Goal: Participate in discussion: Share content

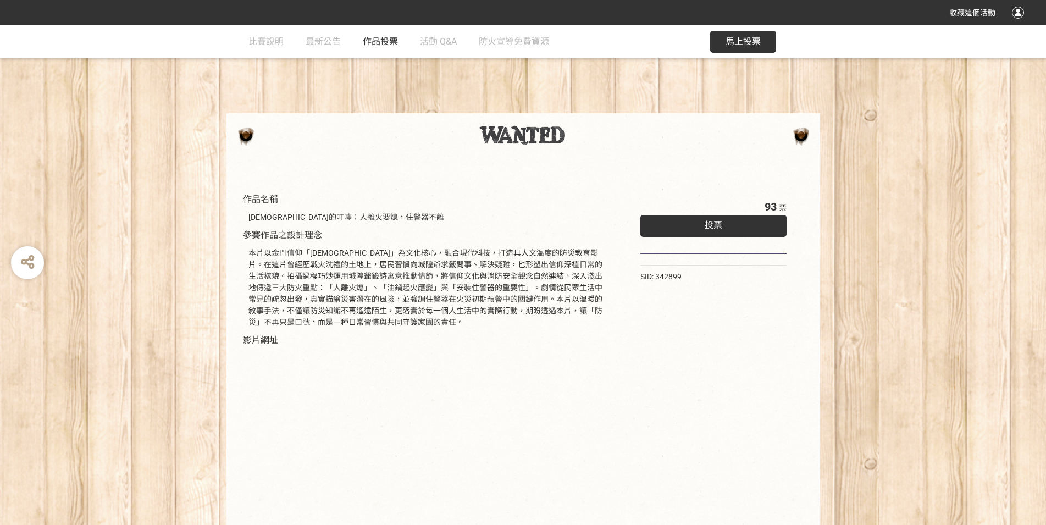
click at [381, 44] on span "作品投票" at bounding box center [380, 41] width 35 height 10
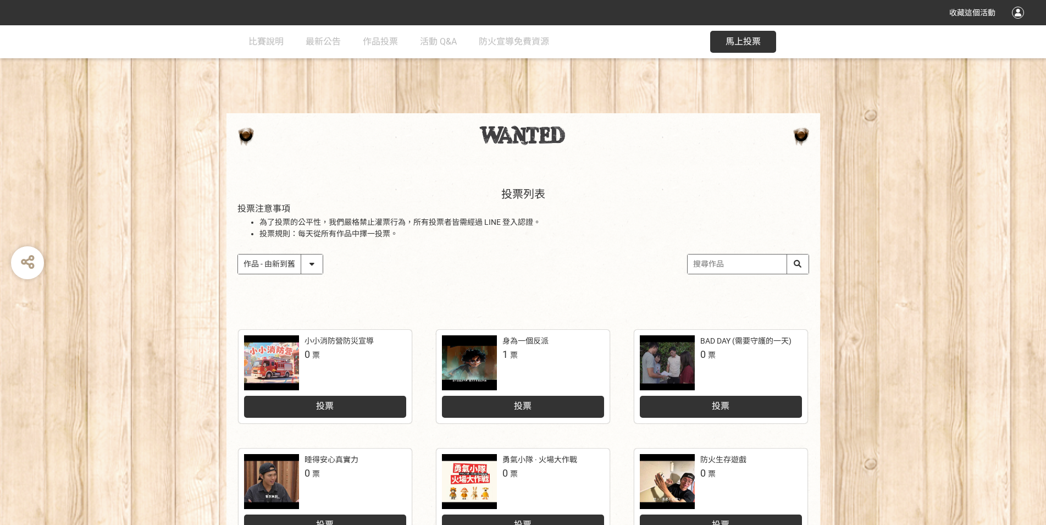
click at [238, 254] on select "作品 - 由新到舊 作品 - 由舊到新 票數 - 由多到少 票數 - 由少到多" at bounding box center [280, 263] width 85 height 19
select select "vote"
click option "票數 - 由多到少" at bounding box center [0, 0] width 0 height 0
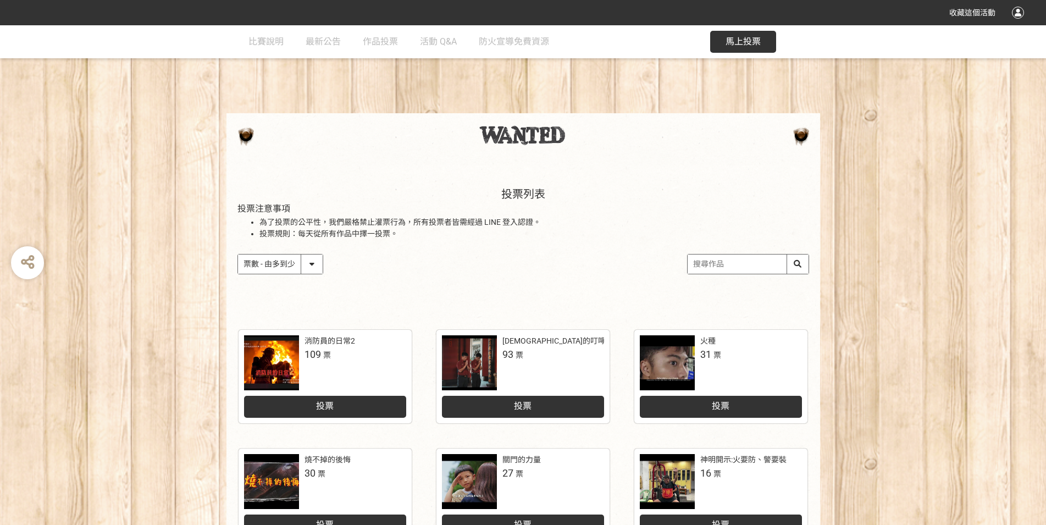
click at [753, 270] on input "search" at bounding box center [747, 263] width 121 height 19
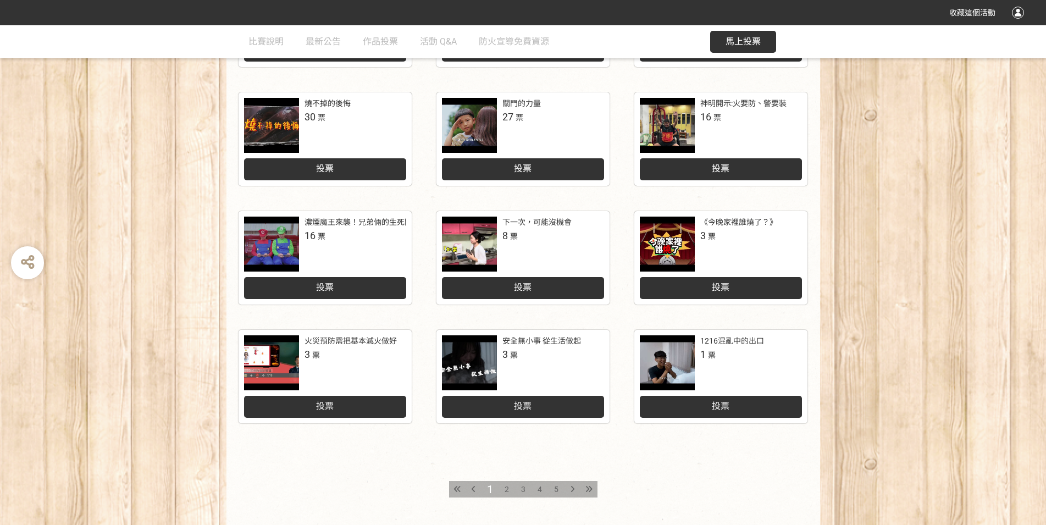
scroll to position [431, 0]
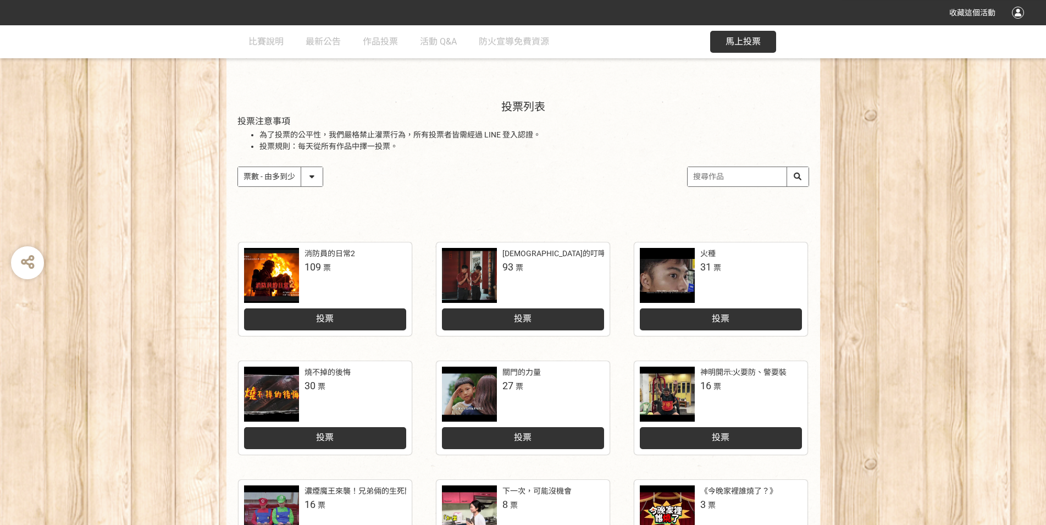
click at [506, 416] on div "消防員的日常2 109 票 投票 城隍爺的叮嚀：人離火要熄，住警器不離 93 票 投票 火種 31 票 投票 燒不掉的後悔 30 票 投票 關門的力量 27 …" at bounding box center [522, 531] width 593 height 601
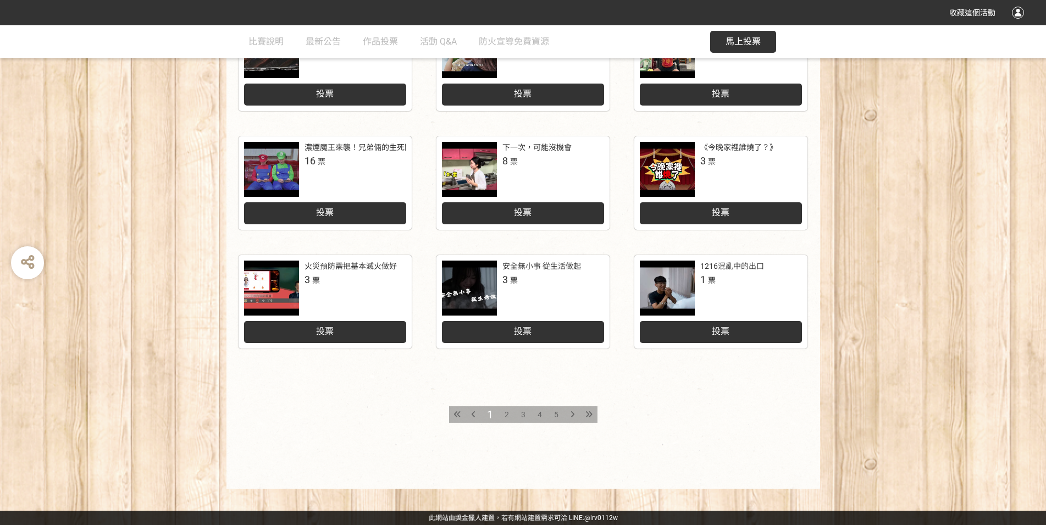
click at [507, 415] on span "2" at bounding box center [506, 414] width 4 height 9
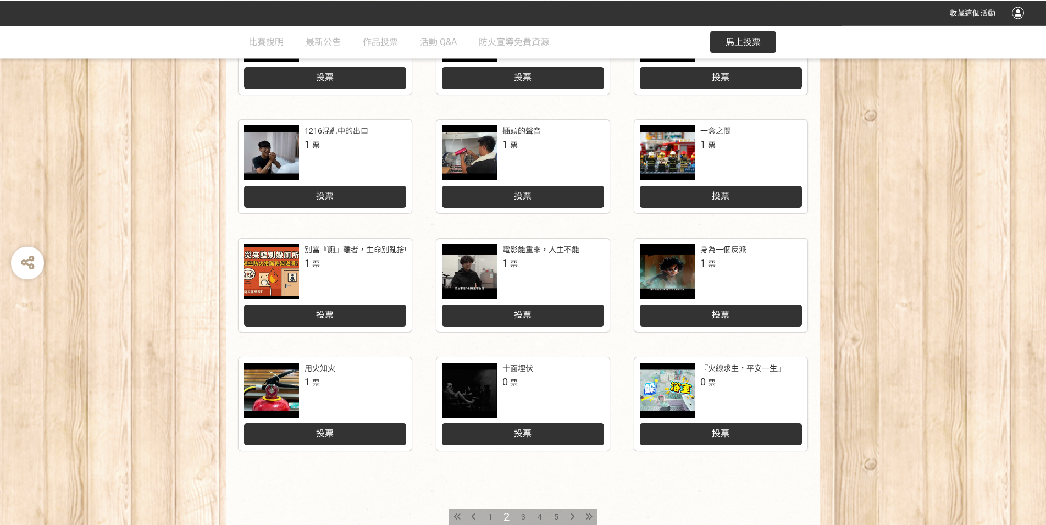
scroll to position [356, 0]
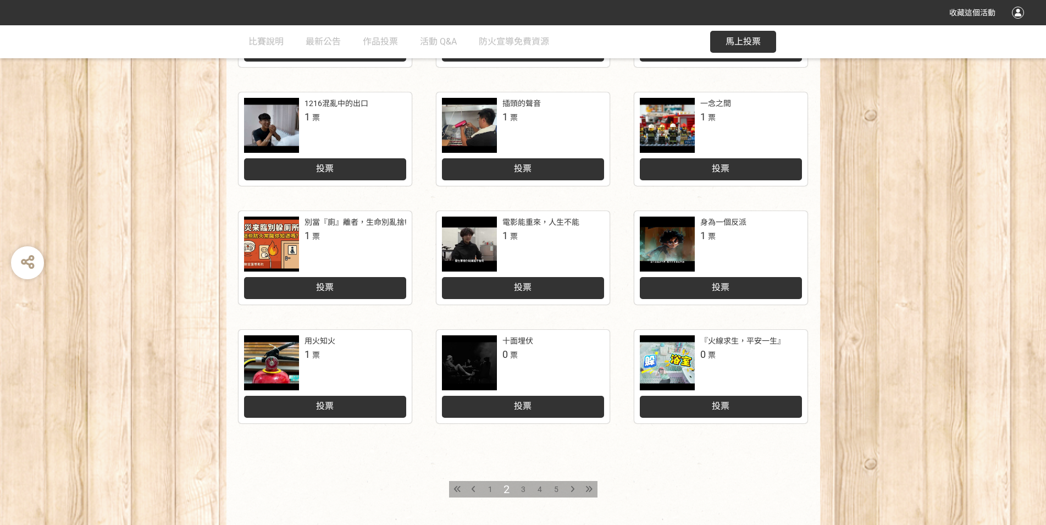
click at [492, 490] on span "1" at bounding box center [490, 489] width 4 height 9
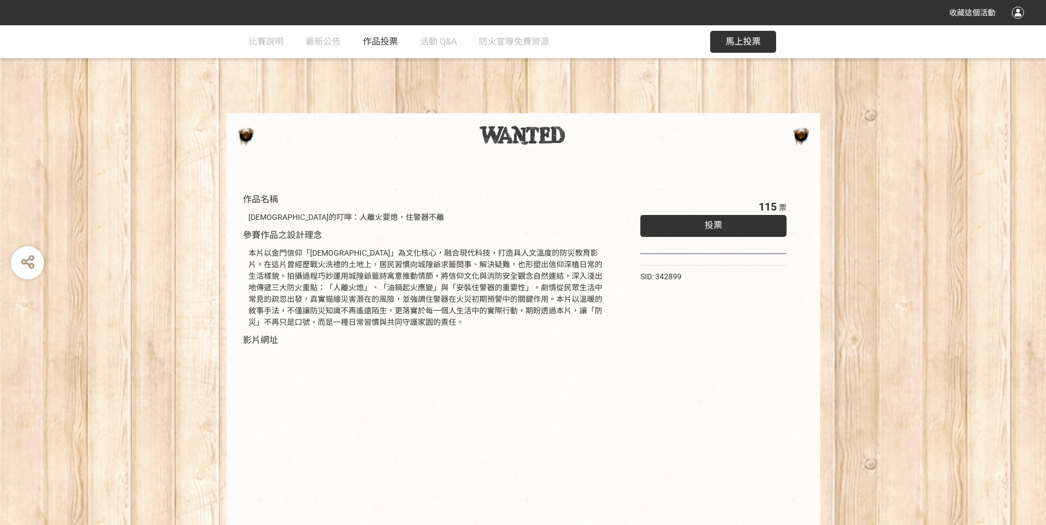
click at [377, 51] on link "作品投票" at bounding box center [380, 41] width 35 height 33
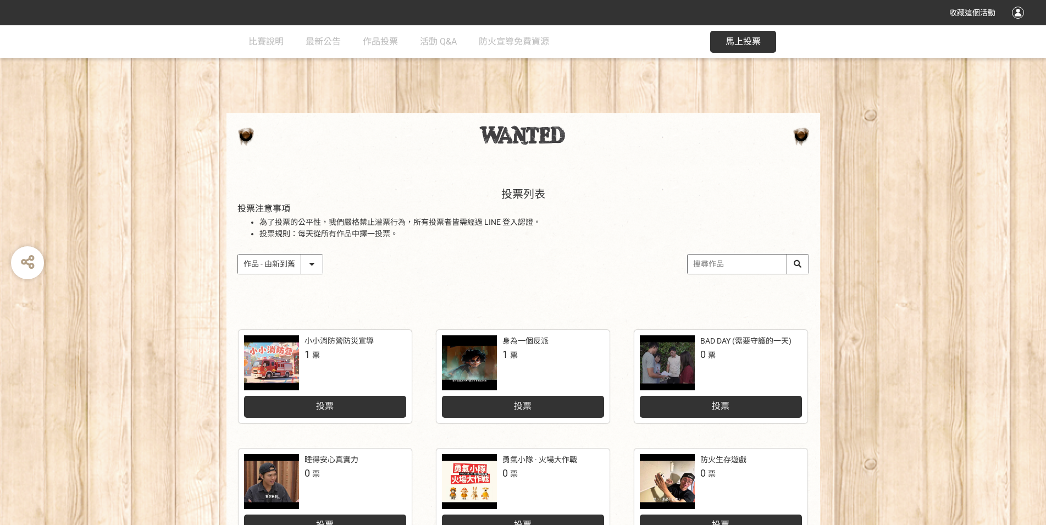
click at [273, 271] on select "作品 - 由新到舊 作品 - 由舊到新 票數 - 由多到少 票數 - 由少到多" at bounding box center [280, 263] width 85 height 19
click at [275, 265] on select "作品 - 由新到舊 作品 - 由舊到新 票數 - 由多到少 票數 - 由少到多" at bounding box center [280, 263] width 85 height 19
click at [238, 254] on select "作品 - 由新到舊 作品 - 由舊到新 票數 - 由多到少 票數 - 由少到多" at bounding box center [280, 263] width 85 height 19
select select "vote"
click option "票數 - 由多到少" at bounding box center [0, 0] width 0 height 0
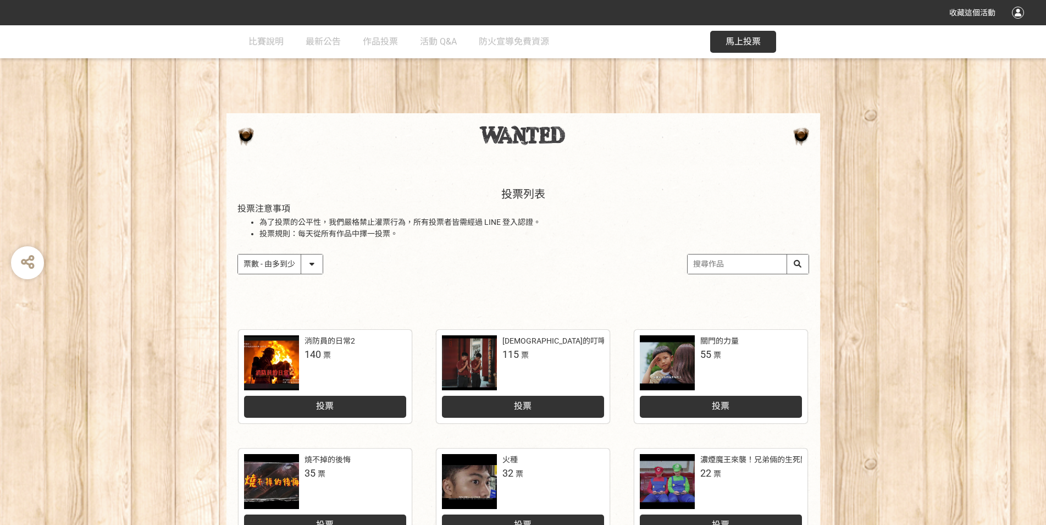
click at [377, 364] on div "消防員的日常2 140 票" at bounding box center [325, 362] width 162 height 55
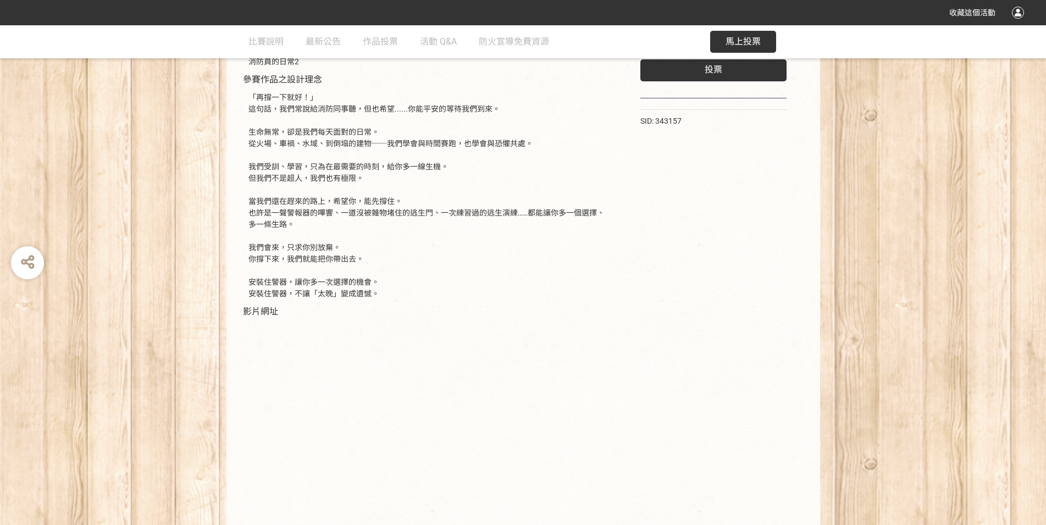
scroll to position [215, 0]
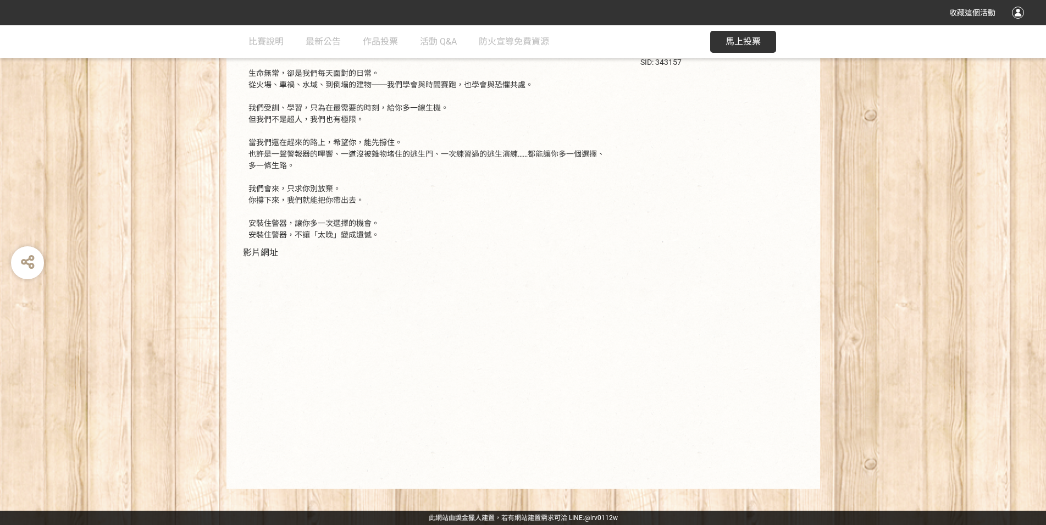
select select "vote"
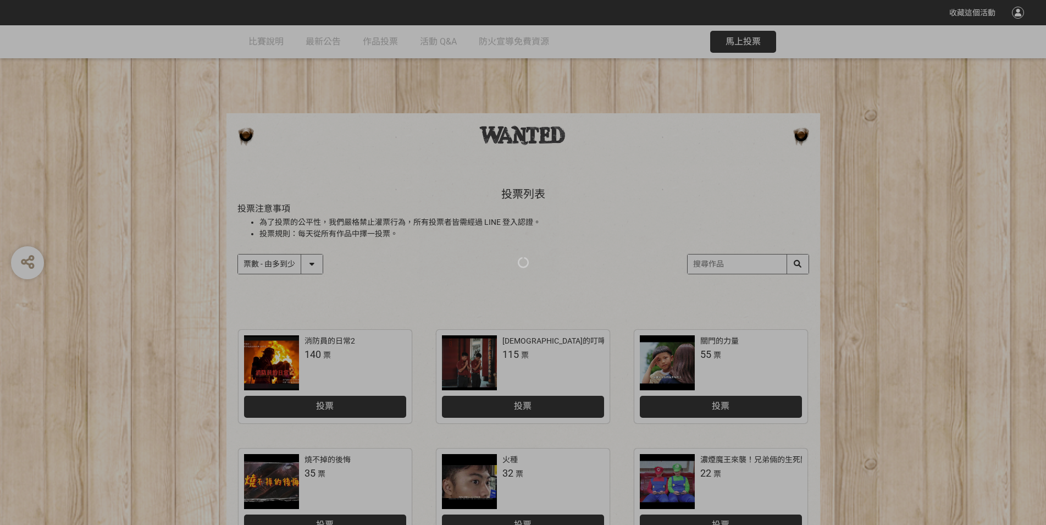
click at [518, 404] on div at bounding box center [523, 262] width 1046 height 525
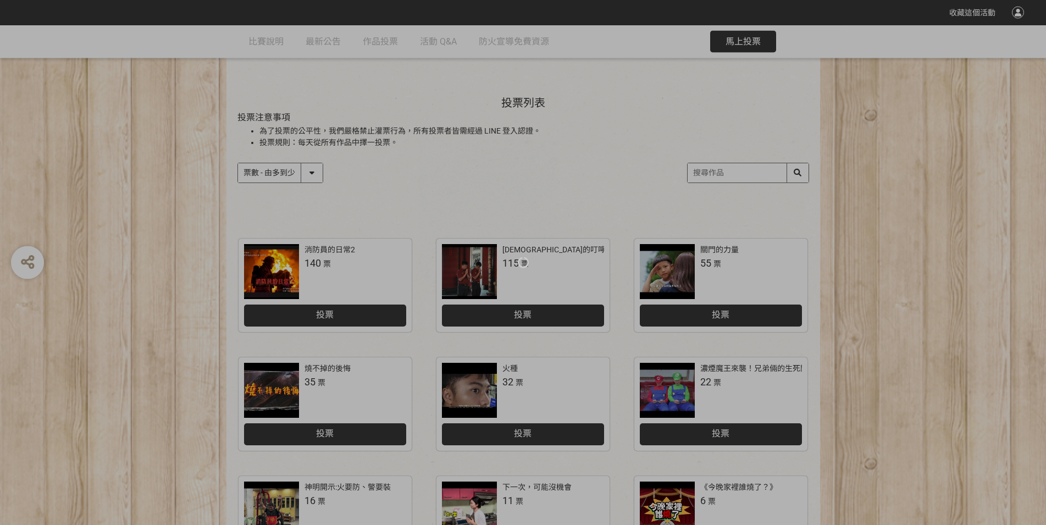
scroll to position [178, 0]
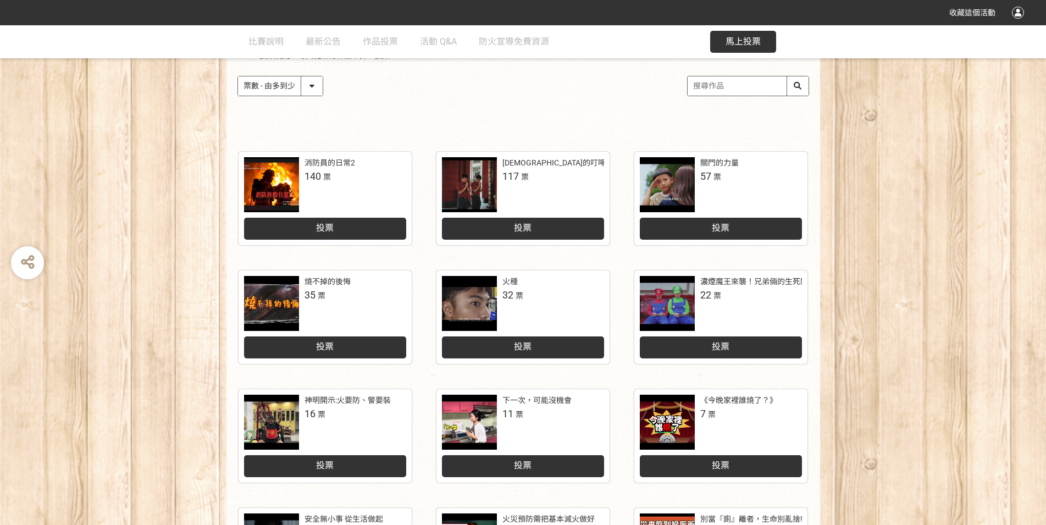
click at [514, 213] on div "投票" at bounding box center [523, 225] width 162 height 27
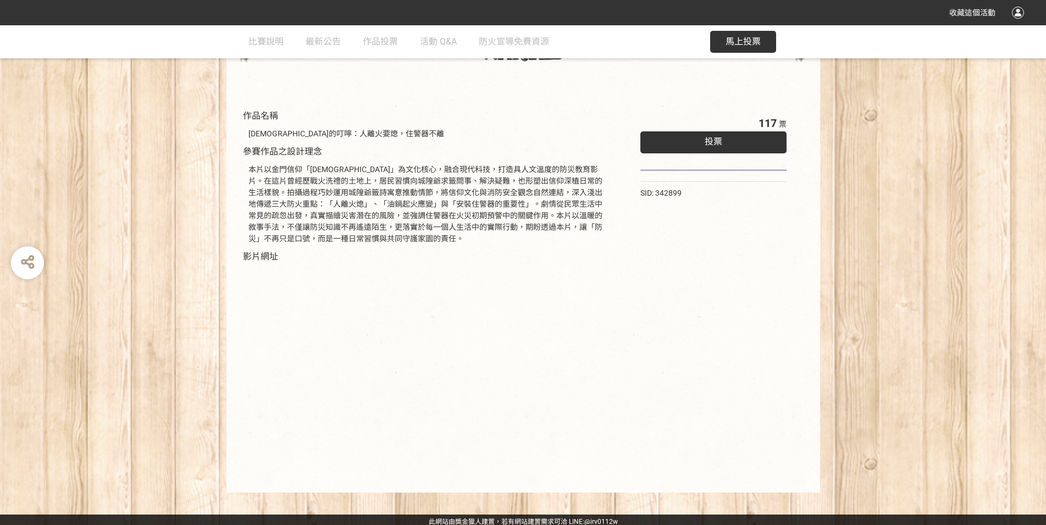
scroll to position [88, 0]
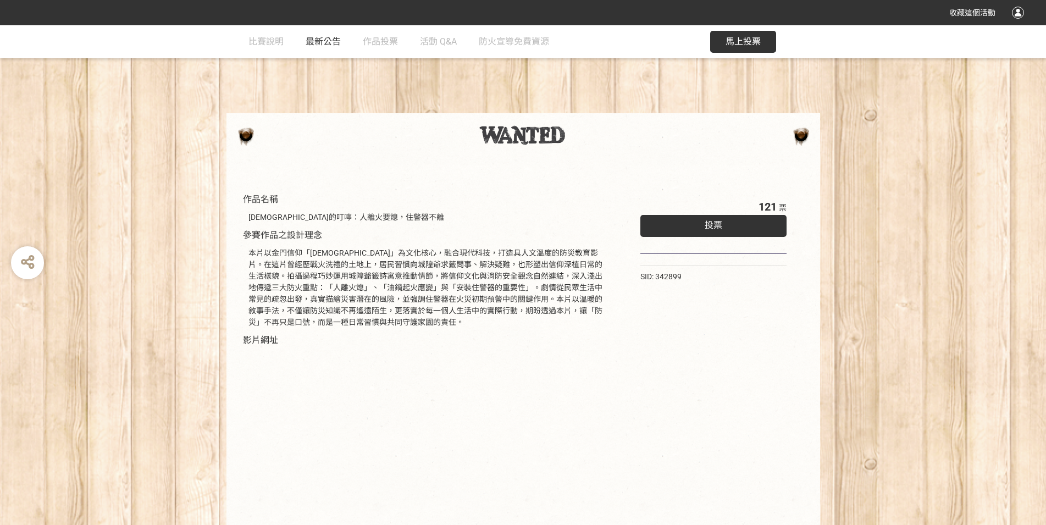
click at [305, 41] on div "比賽說明 最新公告 作品投票 活動 Q&A 防火宣導免費資源" at bounding box center [409, 42] width 323 height 34
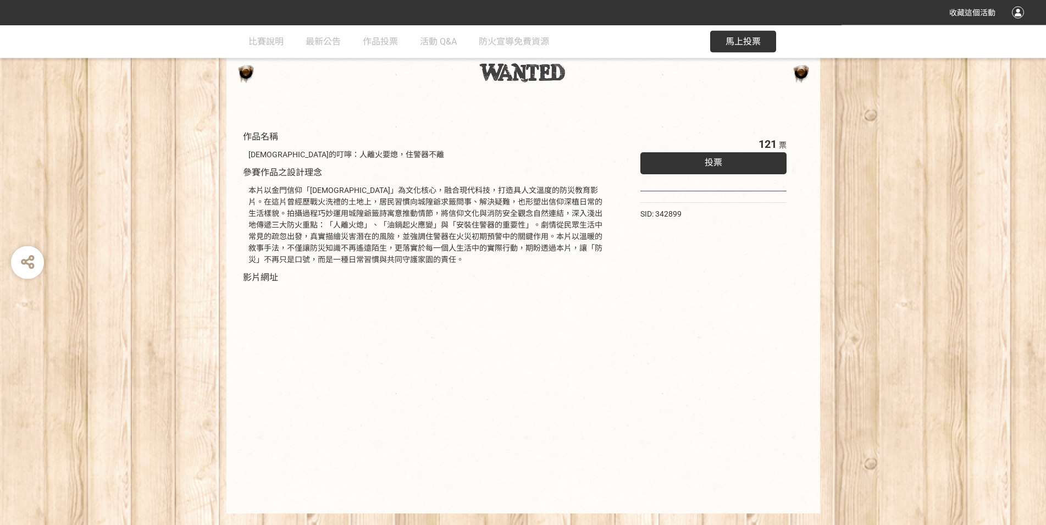
scroll to position [88, 0]
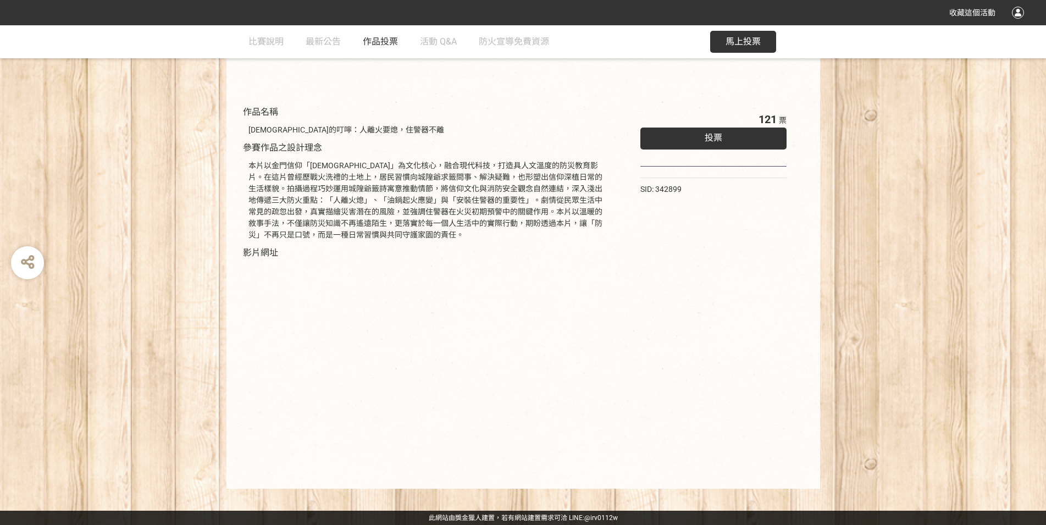
click at [392, 42] on span "作品投票" at bounding box center [380, 41] width 35 height 10
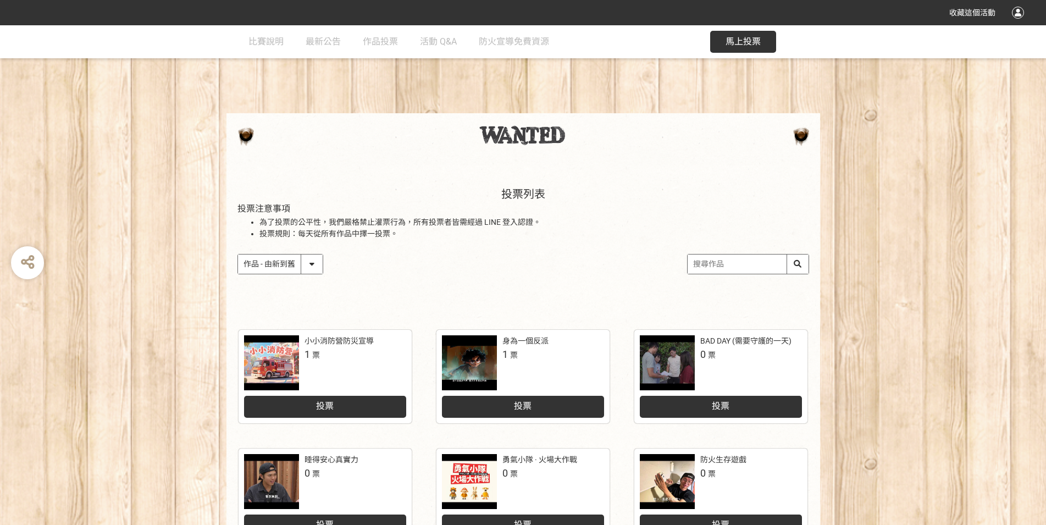
click at [238, 254] on select "作品 - 由新到舊 作品 - 由舊到新 票數 - 由多到少 票數 - 由少到多" at bounding box center [280, 263] width 85 height 19
select select "vote"
click option "票數 - 由多到少" at bounding box center [0, 0] width 0 height 0
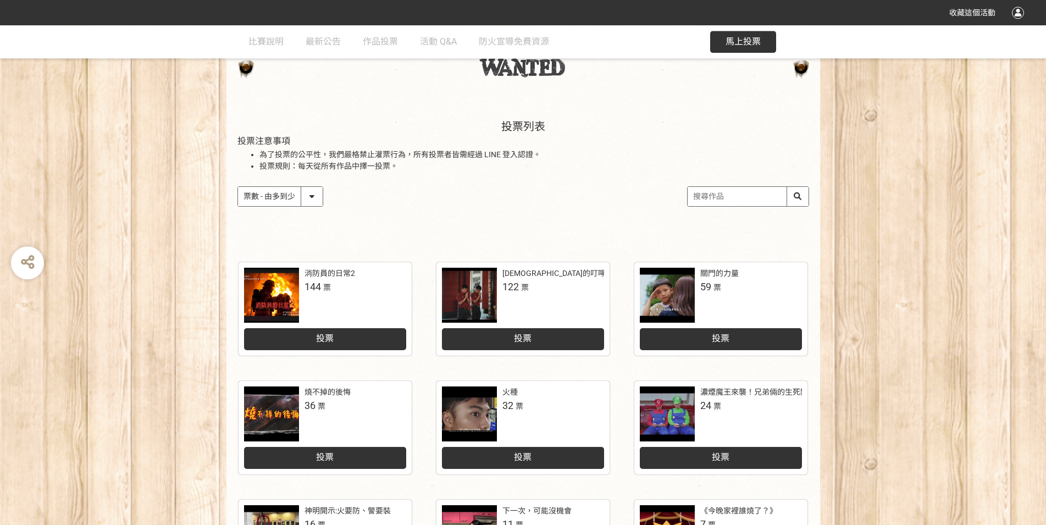
scroll to position [119, 0]
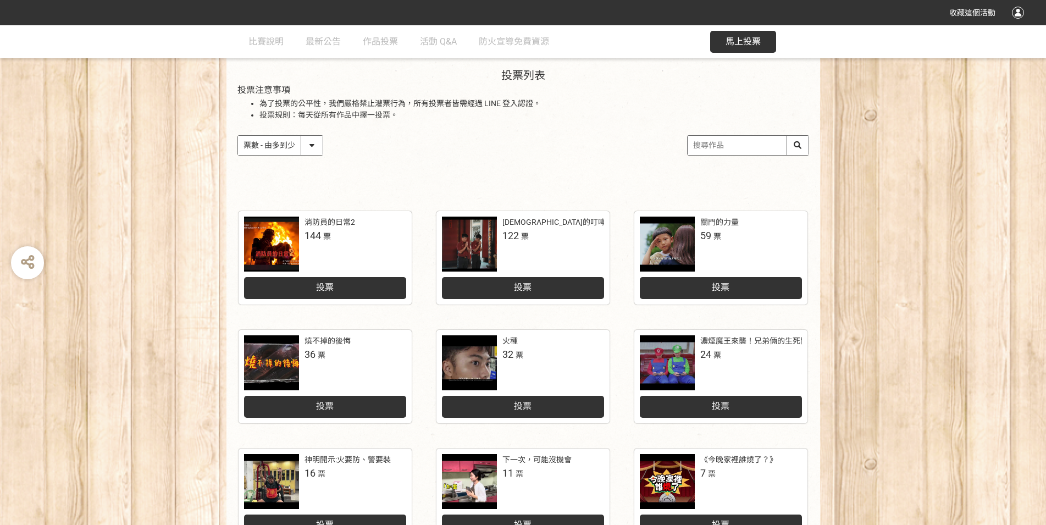
click at [679, 242] on div at bounding box center [667, 243] width 55 height 55
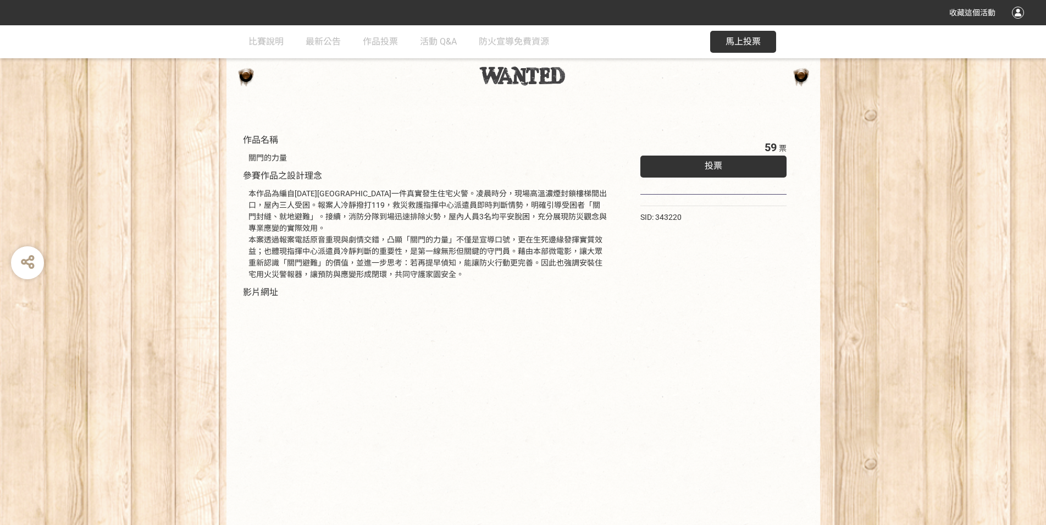
scroll to position [99, 0]
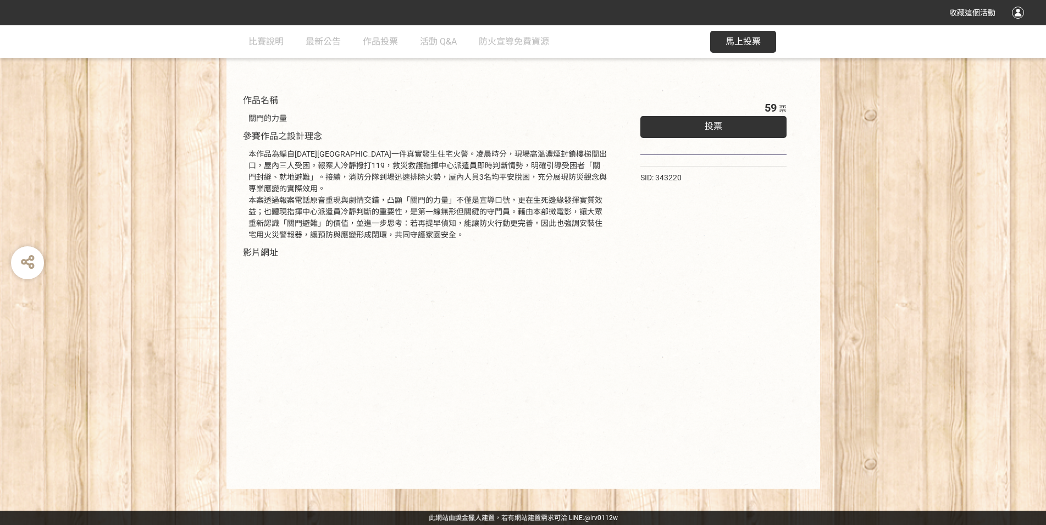
click at [733, 126] on div "投票" at bounding box center [713, 127] width 147 height 22
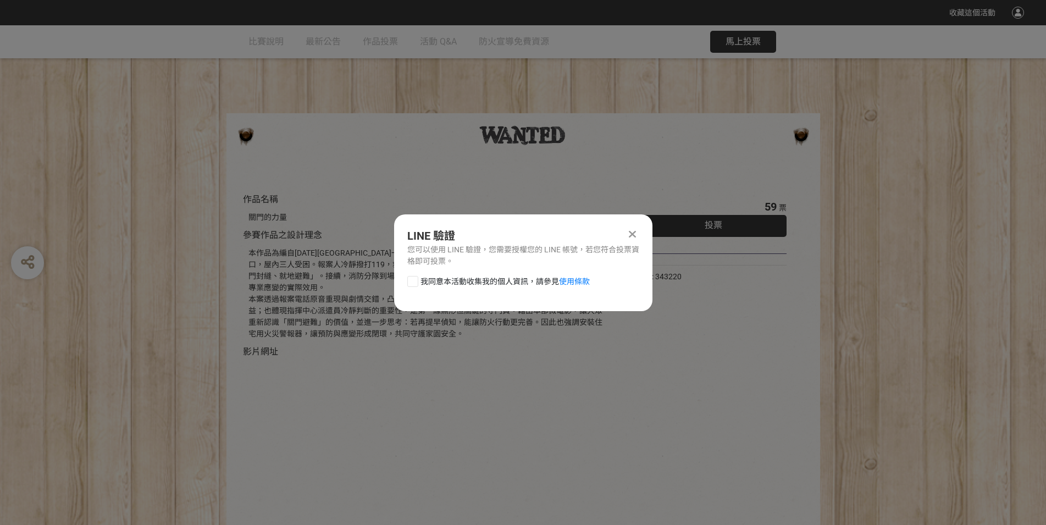
scroll to position [0, 0]
click at [490, 286] on span "我同意本活動收集我的個人資訊，請參見 使用條款" at bounding box center [504, 282] width 169 height 12
click at [415, 285] on input "我同意本活動收集我的個人資訊，請參見 使用條款" at bounding box center [411, 280] width 7 height 7
checkbox input "false"
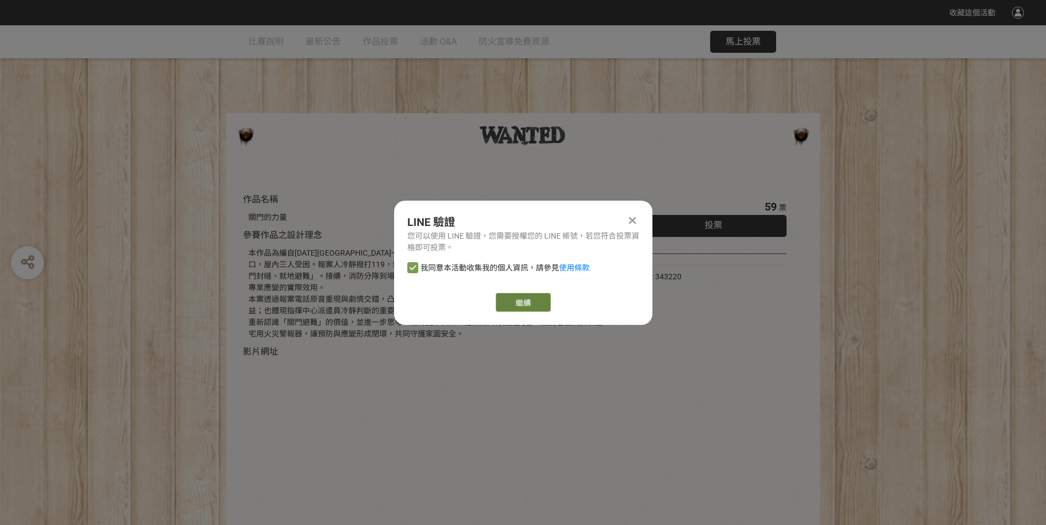
click at [535, 304] on link "繼續" at bounding box center [523, 302] width 55 height 19
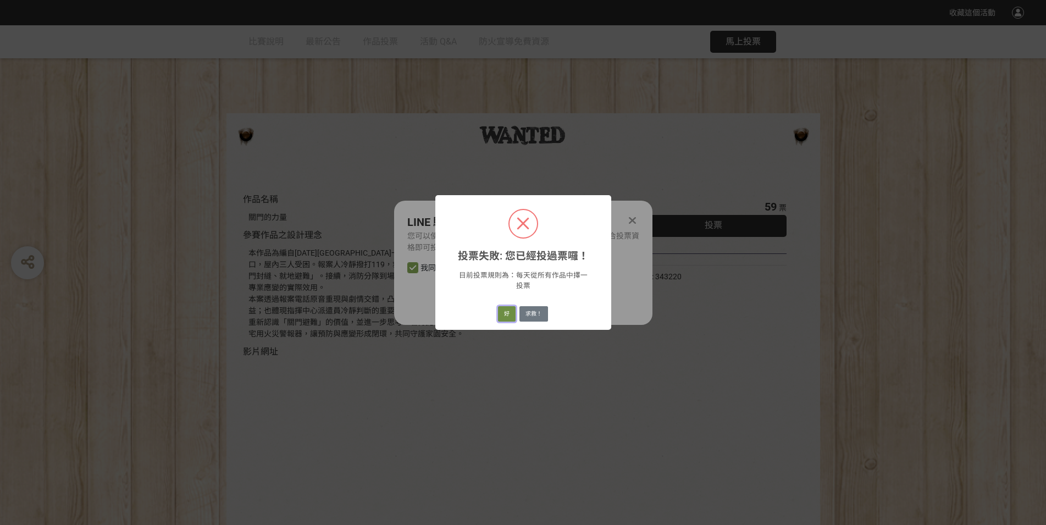
click at [508, 318] on button "好" at bounding box center [507, 313] width 18 height 15
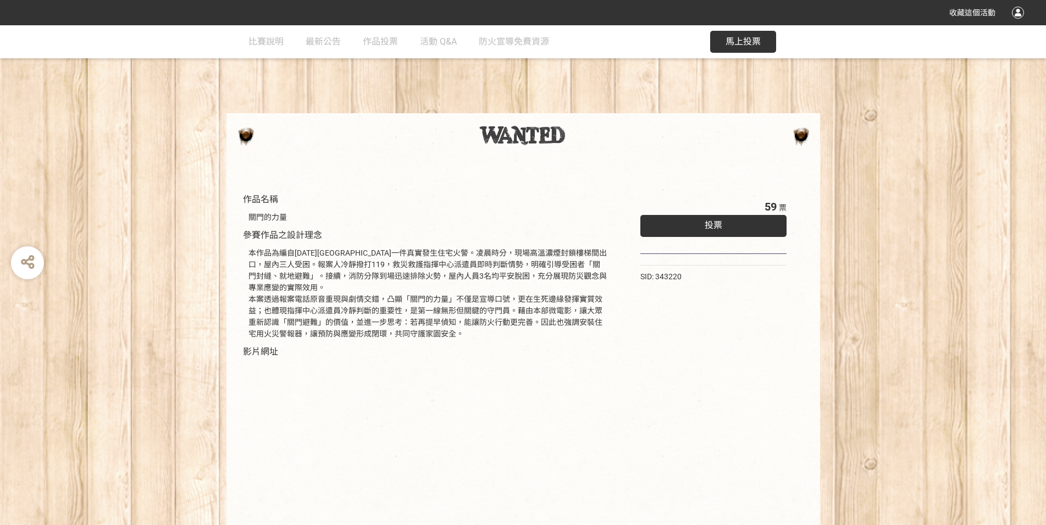
click at [15, 386] on div "作品名稱 關門的力量 參賽作品之設計理念 本作品為編自114年5月金門縣一件真實發生住宅火警。凌晨時分，現場高溫濃煙封鎖樓梯間出口，屋內三人受困。報案人冷靜撥…" at bounding box center [523, 376] width 1046 height 422
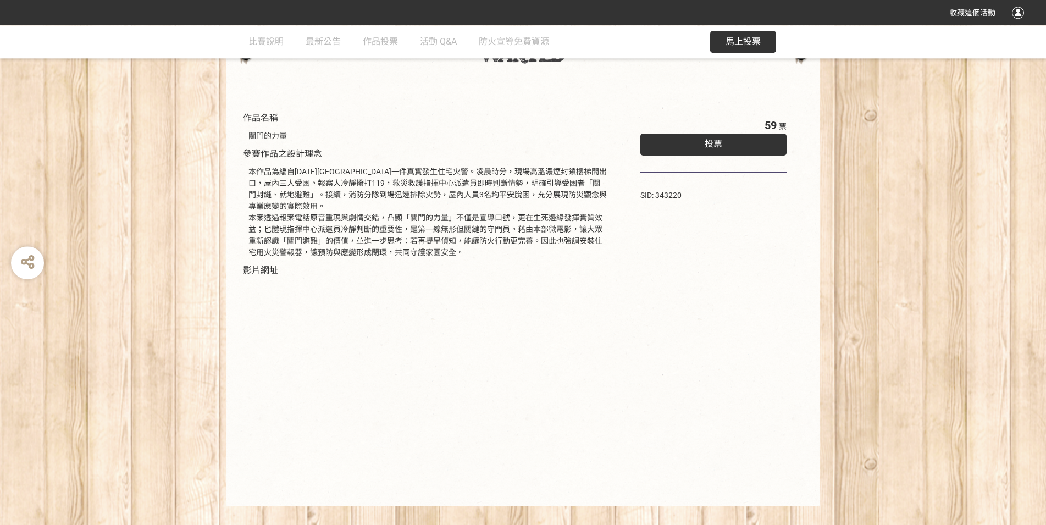
scroll to position [99, 0]
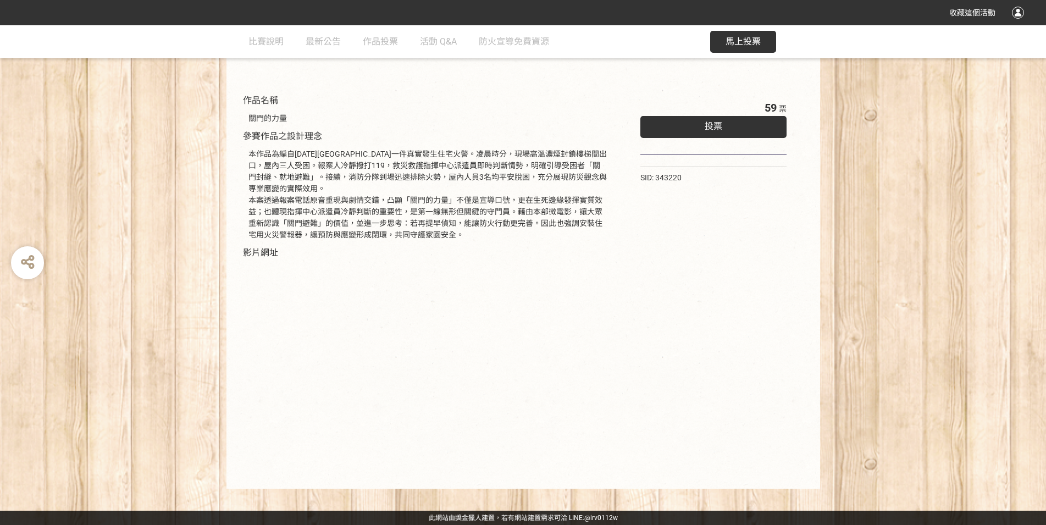
drag, startPoint x: 896, startPoint y: 434, endPoint x: 871, endPoint y: 432, distance: 24.3
click at [895, 434] on div "作品名稱 關門的力量 參賽作品之設計理念 本作品為編自114年5月金門縣一件真實發生住宅火警。凌晨時分，現場高溫濃煙封鎖樓梯間出口，屋內三人受困。報案人冷靜撥…" at bounding box center [523, 277] width 1046 height 422
click at [364, 108] on div "關門的力量" at bounding box center [428, 118] width 370 height 23
click at [732, 348] on div "59 票 投票 SID: 343220" at bounding box center [713, 282] width 191 height 389
select select "vote"
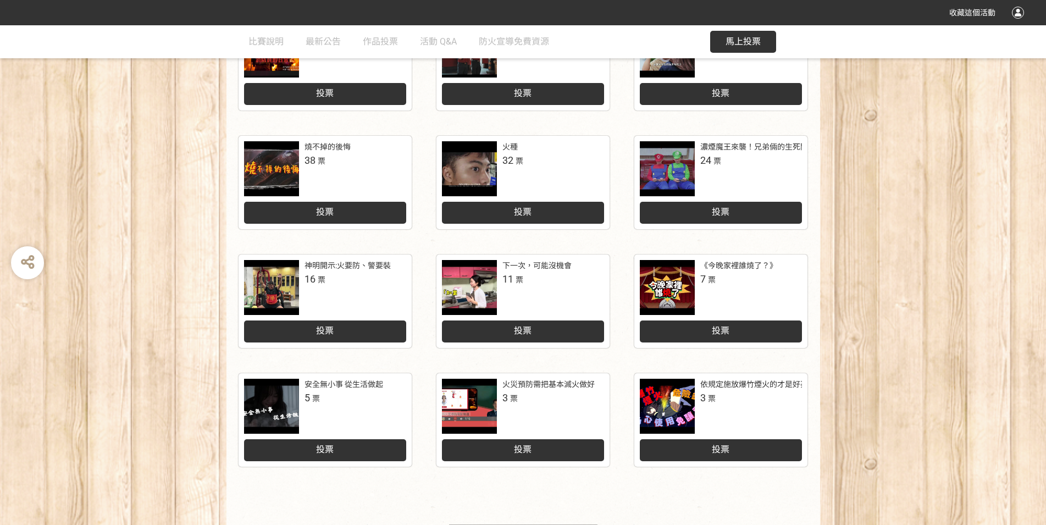
scroll to position [372, 0]
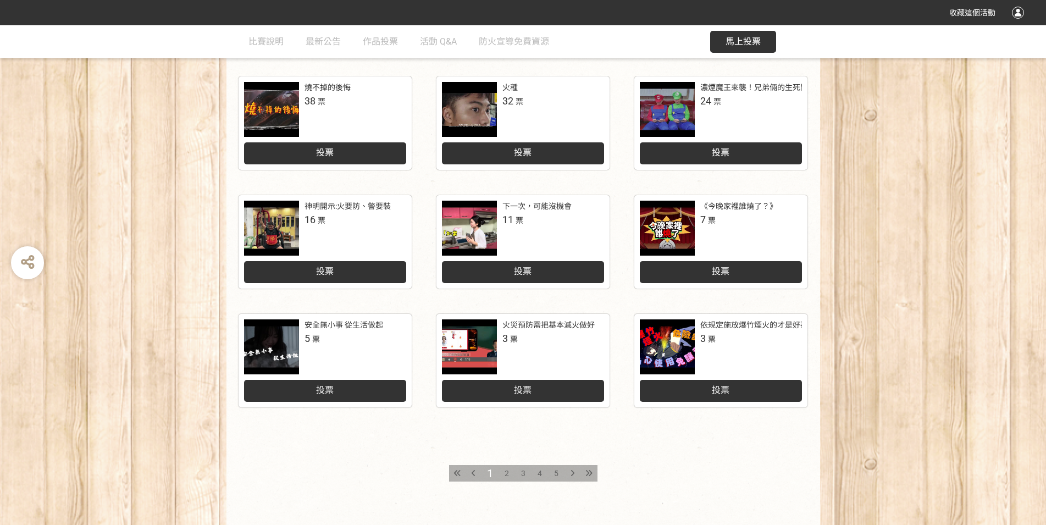
click at [503, 474] on div "2" at bounding box center [506, 473] width 16 height 16
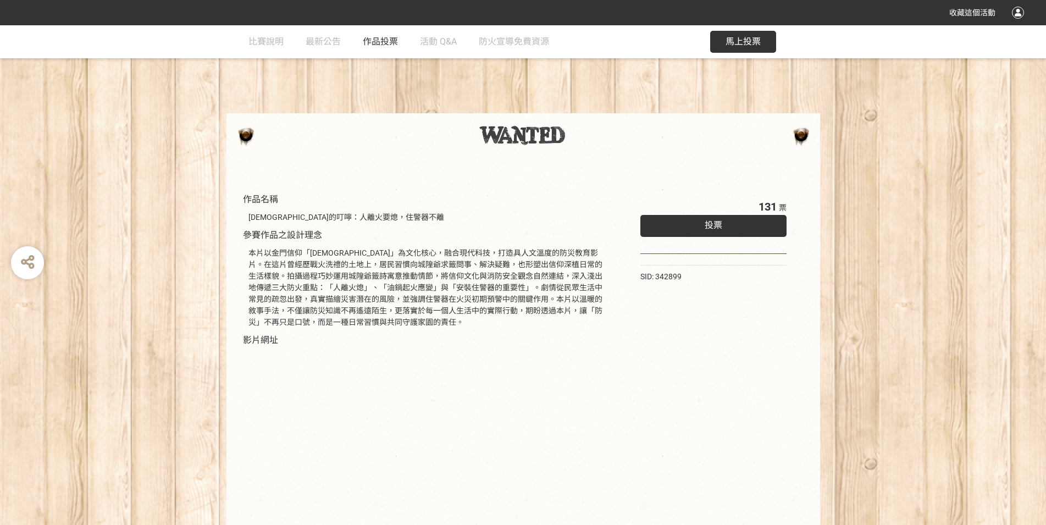
click at [387, 42] on span "作品投票" at bounding box center [380, 41] width 35 height 10
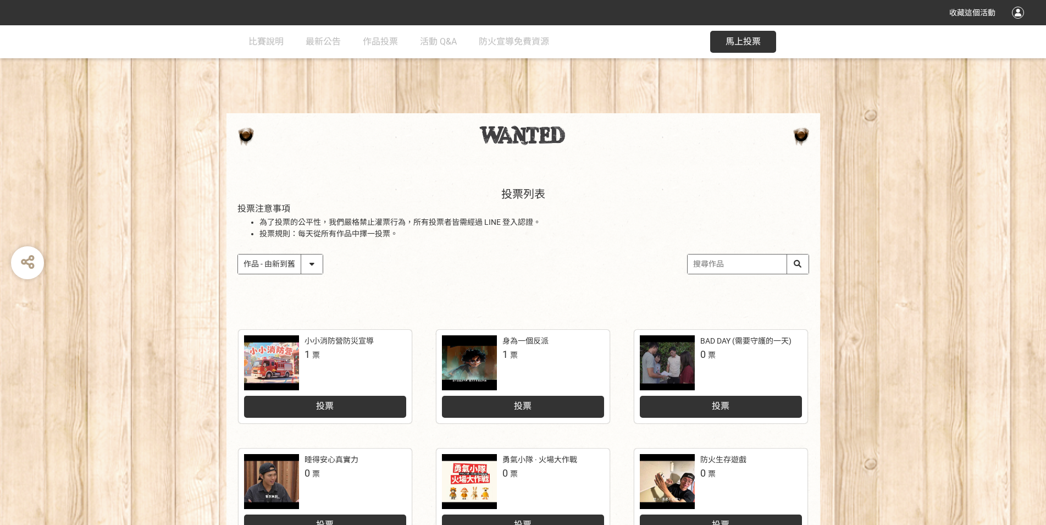
click at [238, 254] on select "作品 - 由新到舊 作品 - 由舊到新 票數 - 由多到少 票數 - 由少到多" at bounding box center [280, 263] width 85 height 19
select select "vote"
click option "票數 - 由多到少" at bounding box center [0, 0] width 0 height 0
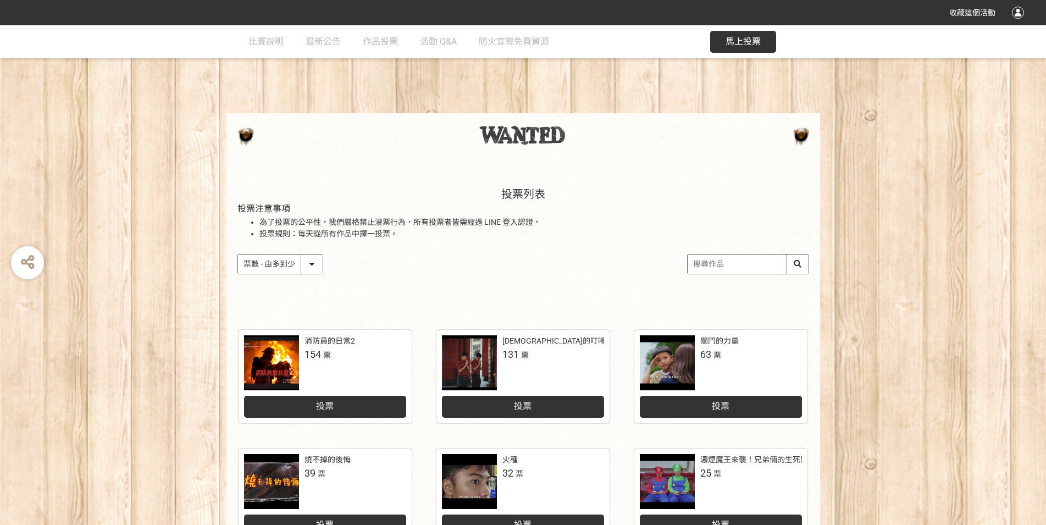
click at [687, 362] on div at bounding box center [667, 362] width 55 height 55
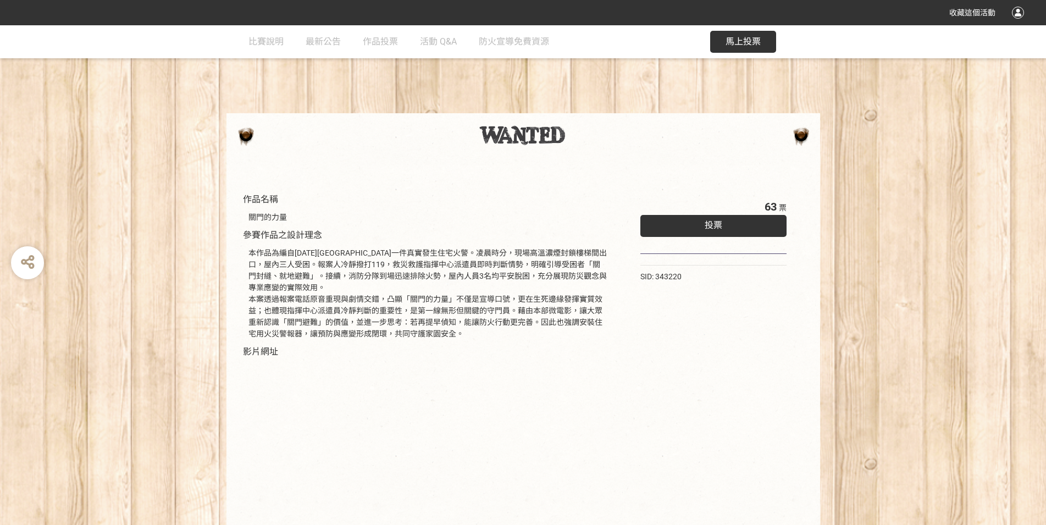
click at [518, 73] on div "作品名稱 關門的力量 參賽作品之設計理念 本作品為編自[DATE][GEOGRAPHIC_DATA]一件真實發生住宅火警。凌晨時分，現場高溫濃煙封鎖樓梯間出口…" at bounding box center [523, 306] width 1046 height 562
drag, startPoint x: 53, startPoint y: 210, endPoint x: 141, endPoint y: 111, distance: 132.7
click at [59, 206] on div "作品名稱 關門的力量 參賽作品之設計理念 本作品為編自114年5月金門縣一件真實發生住宅火警。凌晨時分，現場高溫濃煙封鎖樓梯間出口，屋內三人受困。報案人冷靜撥…" at bounding box center [523, 376] width 1046 height 422
drag, startPoint x: 245, startPoint y: 215, endPoint x: 296, endPoint y: 219, distance: 51.2
click at [295, 218] on div "關門的力量" at bounding box center [428, 217] width 370 height 23
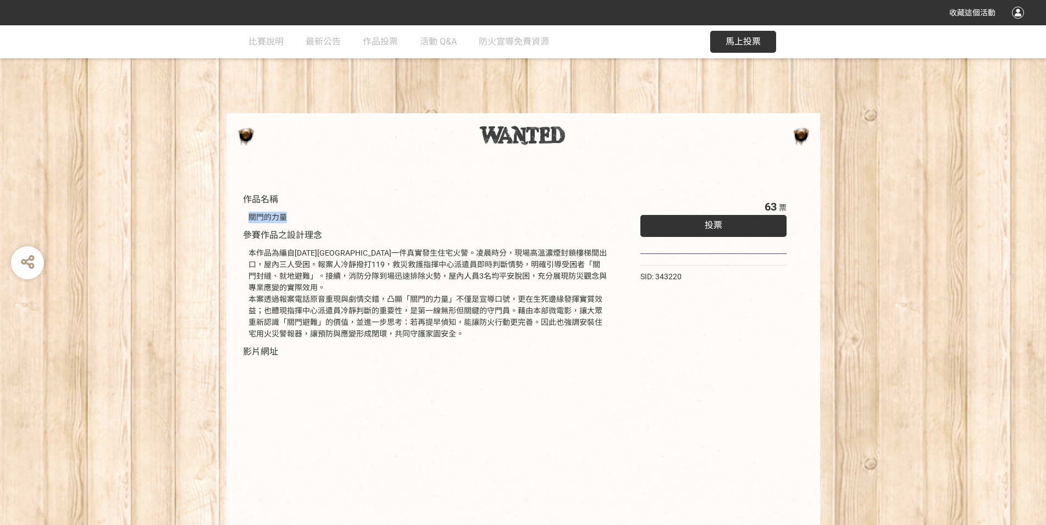
copy div "關門的力量"
click at [248, 250] on div "本作品為編自114年5月金門縣一件真實發生住宅火警。凌晨時分，現場高溫濃煙封鎖樓梯間出口，屋內三人受困。報案人冷靜撥打119，救災救護指揮中心派遣員即時判斷情…" at bounding box center [428, 293] width 370 height 103
click at [239, 231] on div "作品名稱 關門的力量 參賽作品之設計理念 本作品為編自114年5月金門縣一件真實發生住宅火警。凌晨時分，現場高溫濃煙封鎖樓梯間出口，屋內三人受困。報案人冷靜撥…" at bounding box center [427, 381] width 381 height 389
drag, startPoint x: 245, startPoint y: 247, endPoint x: 471, endPoint y: 331, distance: 241.5
click at [471, 331] on div "本作品為編自114年5月金門縣一件真實發生住宅火警。凌晨時分，現場高溫濃煙封鎖樓梯間出口，屋內三人受困。報案人冷靜撥打119，救災救護指揮中心派遣員即時判斷情…" at bounding box center [428, 293] width 370 height 103
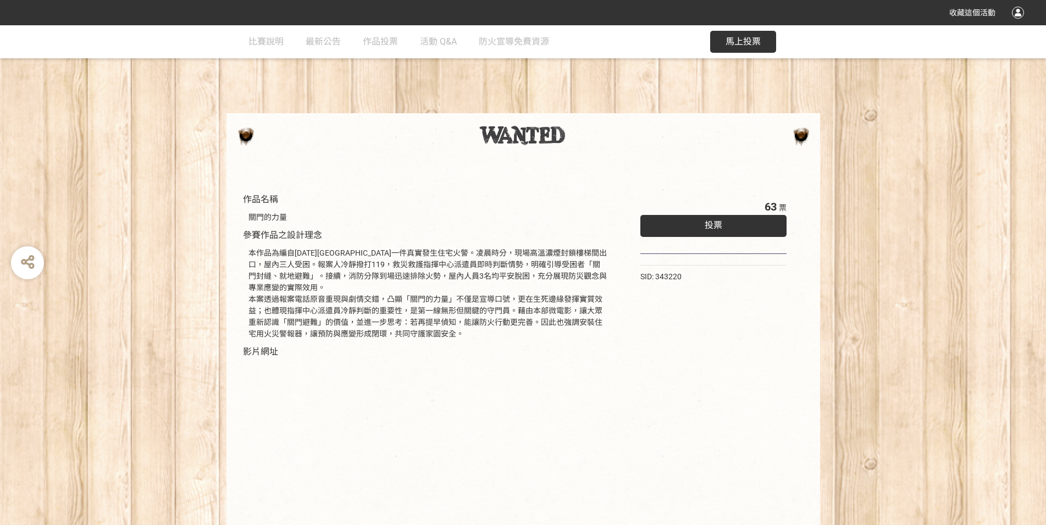
copy div "本作品為編自114年5月金門縣一件真實發生住宅火警。凌晨時分，現場高溫濃煙封鎖樓梯間出口，屋內三人受困。報案人冷靜撥打119，救災救護指揮中心派遣員即時判斷情…"
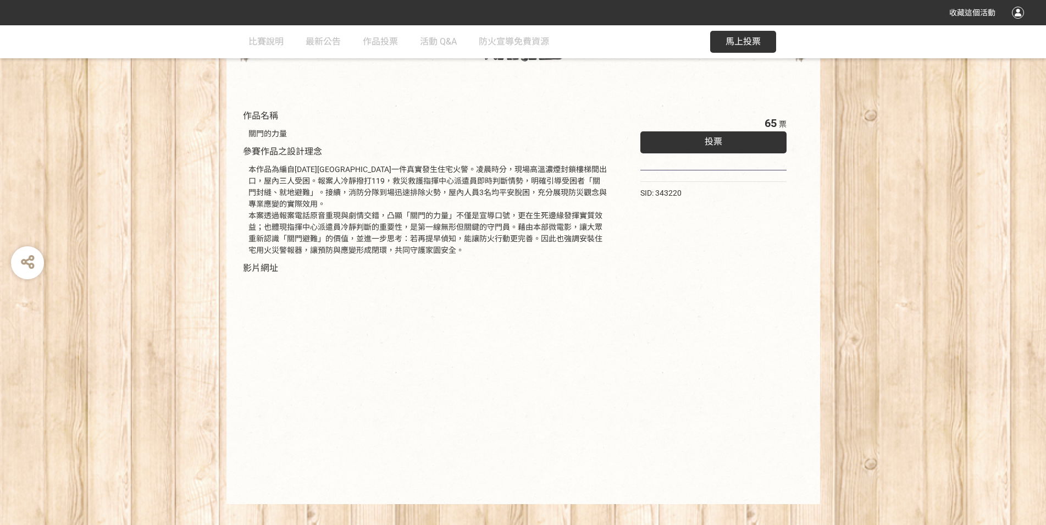
scroll to position [99, 0]
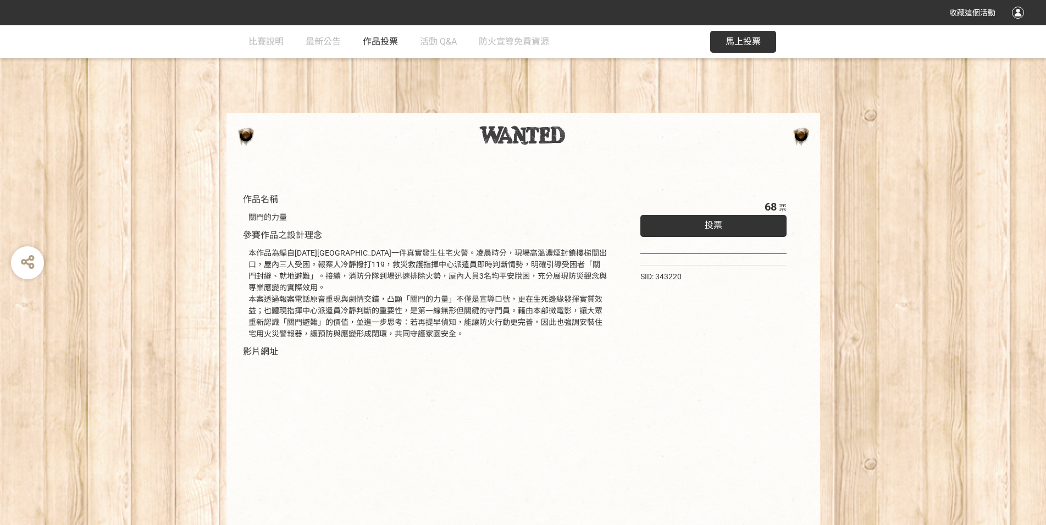
click at [383, 38] on span "作品投票" at bounding box center [380, 41] width 35 height 10
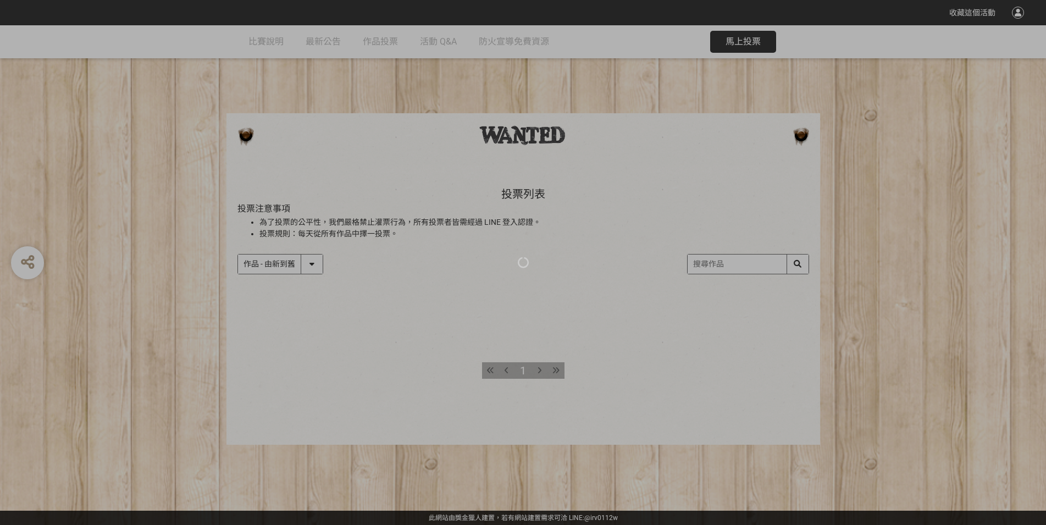
click at [315, 264] on div at bounding box center [523, 262] width 1046 height 525
click at [284, 263] on div at bounding box center [523, 262] width 1046 height 525
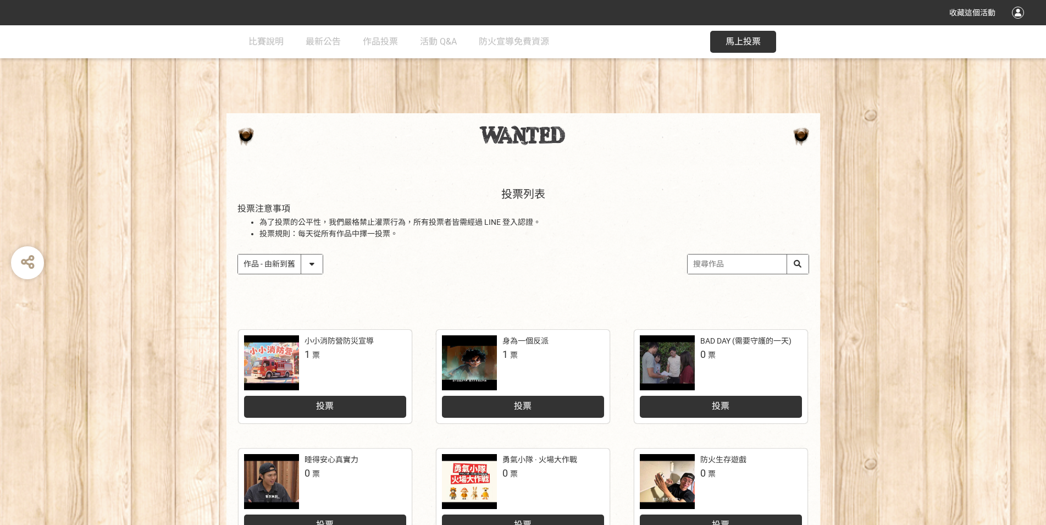
click at [238, 254] on select "作品 - 由新到舊 作品 - 由舊到新 票數 - 由多到少 票數 - 由少到多" at bounding box center [280, 263] width 85 height 19
select select "vote"
click option "票數 - 由多到少" at bounding box center [0, 0] width 0 height 0
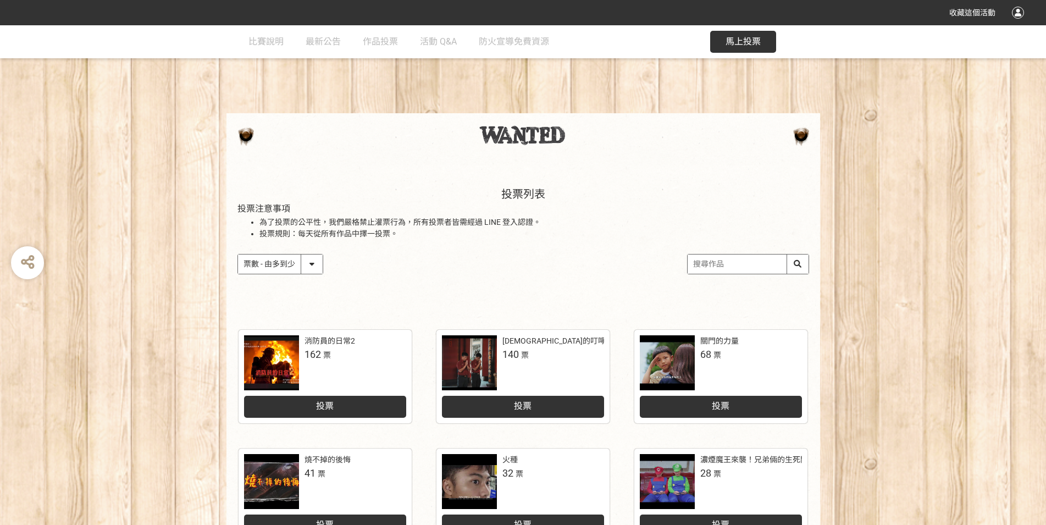
click at [725, 368] on div "關門的力量 68 票" at bounding box center [721, 362] width 162 height 55
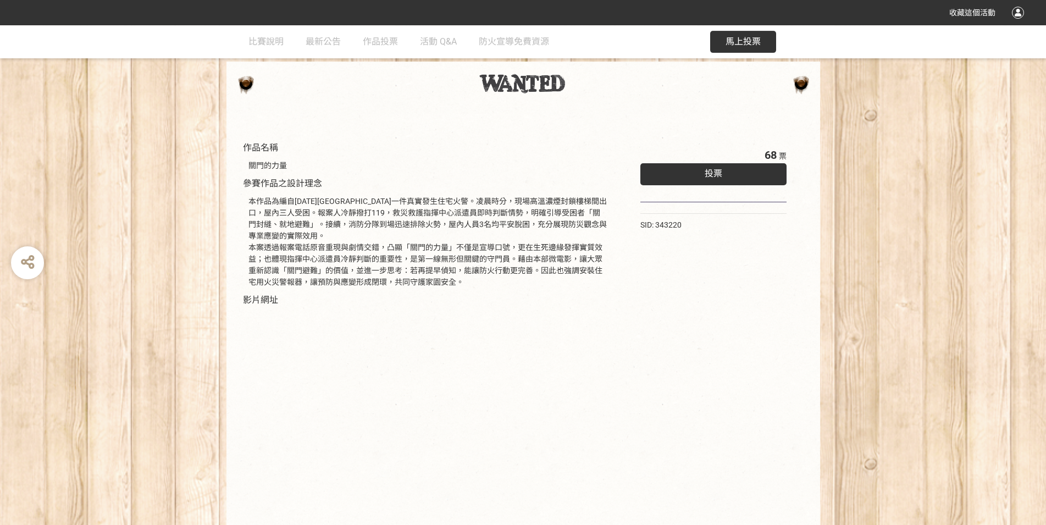
scroll to position [99, 0]
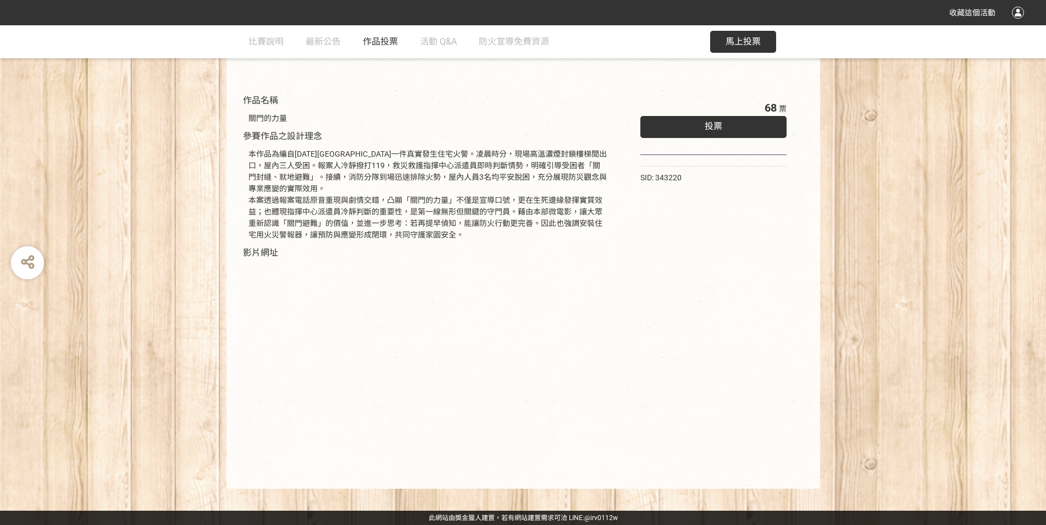
click at [386, 43] on span "作品投票" at bounding box center [380, 41] width 35 height 10
select select "vote"
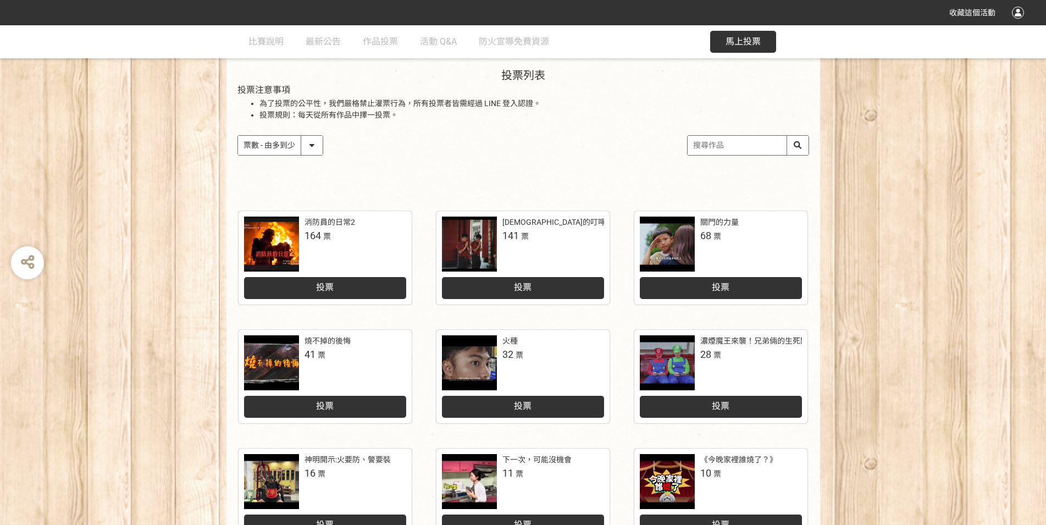
scroll to position [297, 0]
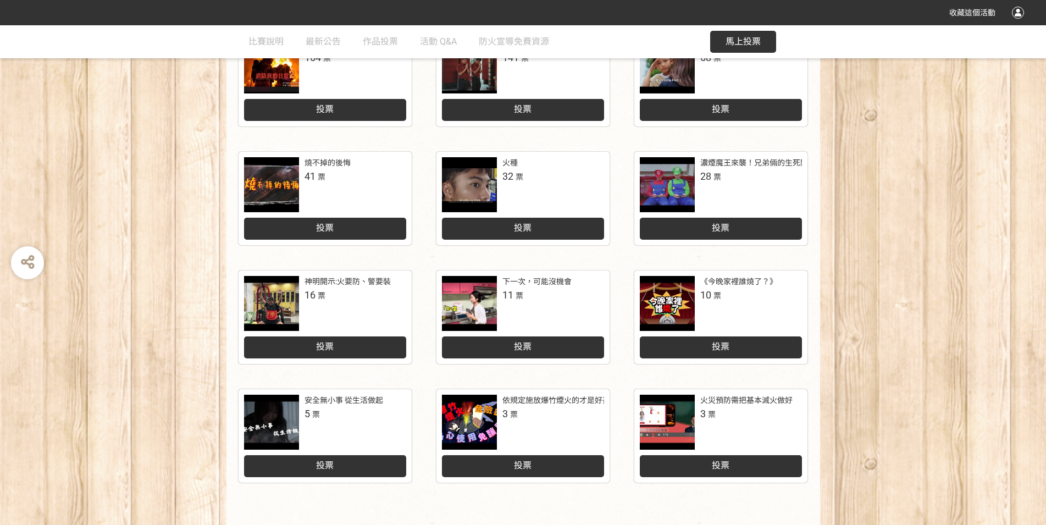
click at [481, 304] on div at bounding box center [469, 303] width 55 height 55
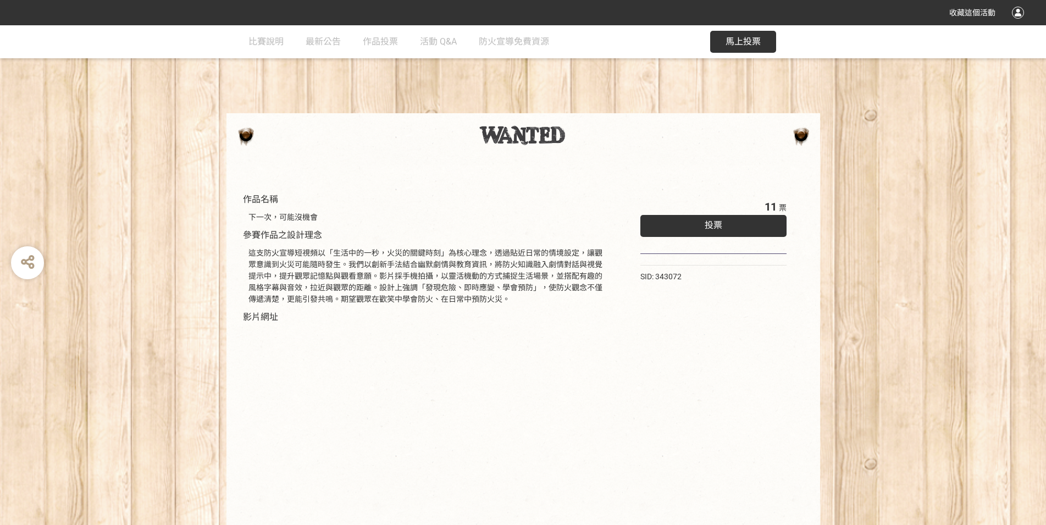
scroll to position [65, 0]
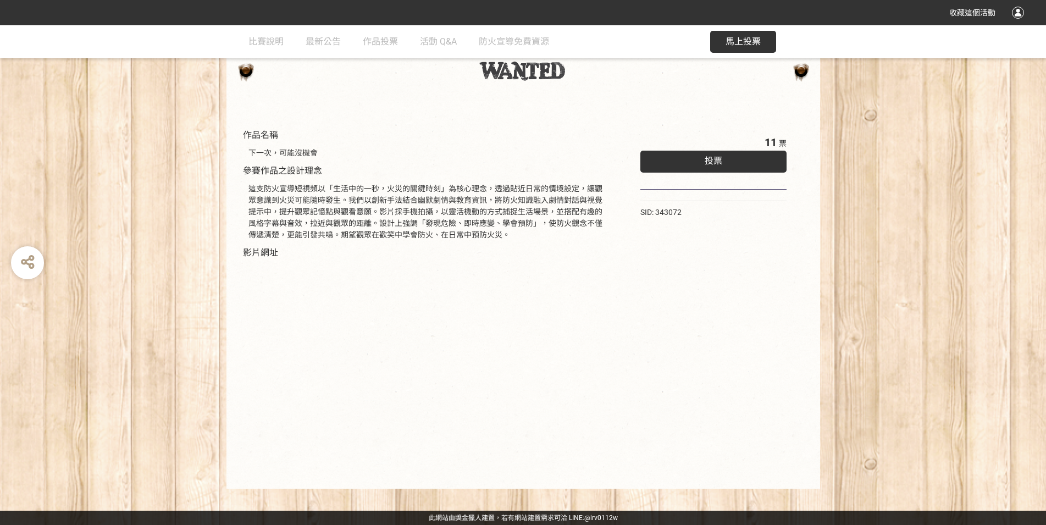
select select "vote"
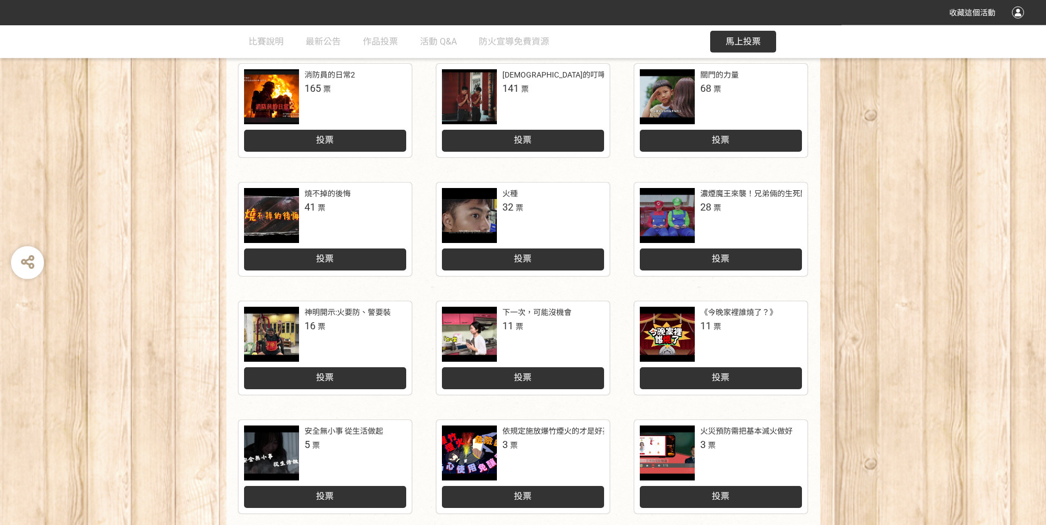
scroll to position [135, 0]
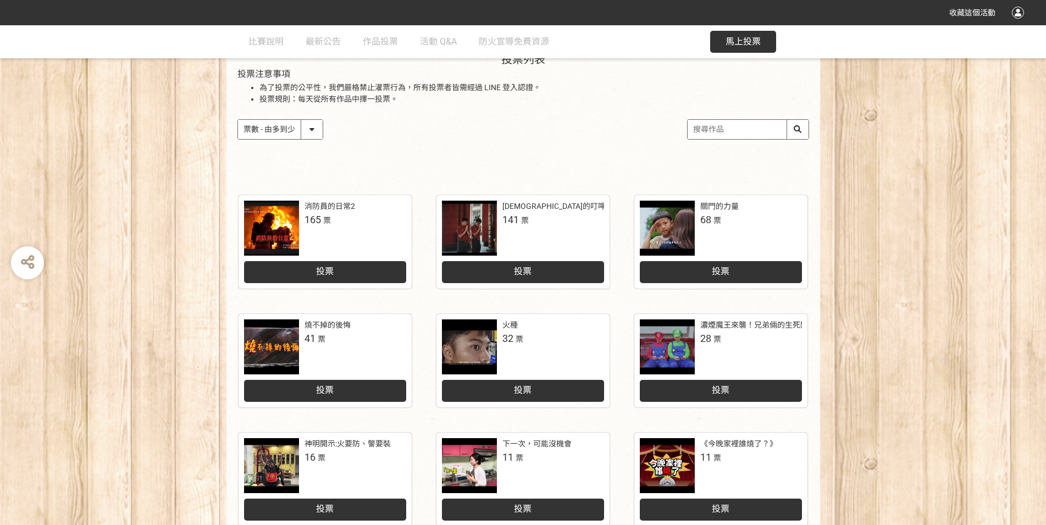
click at [267, 344] on div at bounding box center [271, 346] width 55 height 55
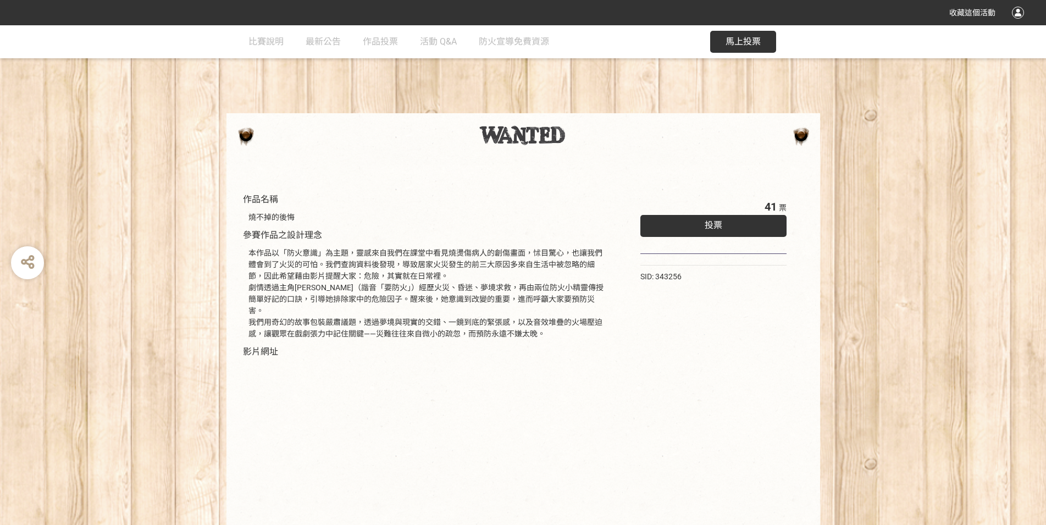
scroll to position [88, 0]
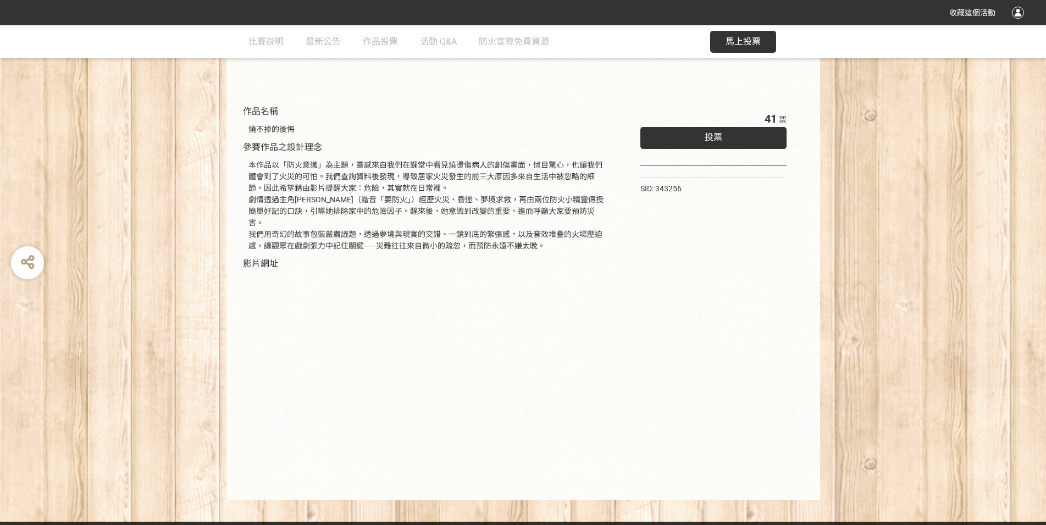
select select "vote"
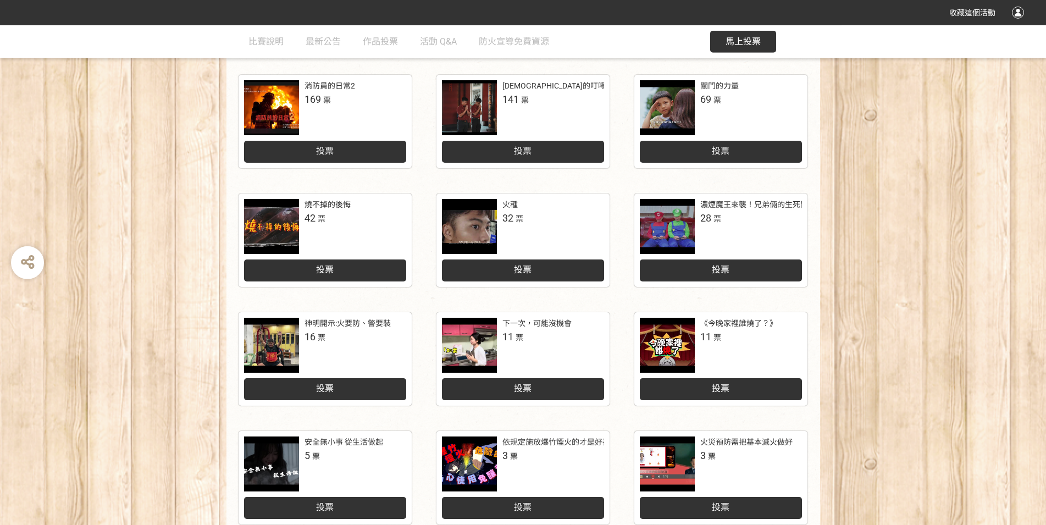
scroll to position [253, 0]
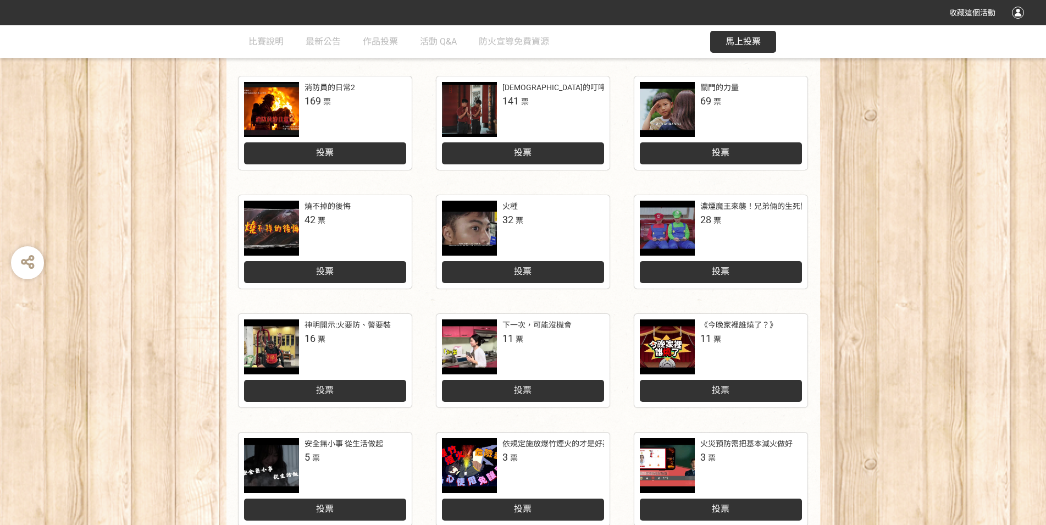
click at [277, 343] on div at bounding box center [271, 346] width 55 height 55
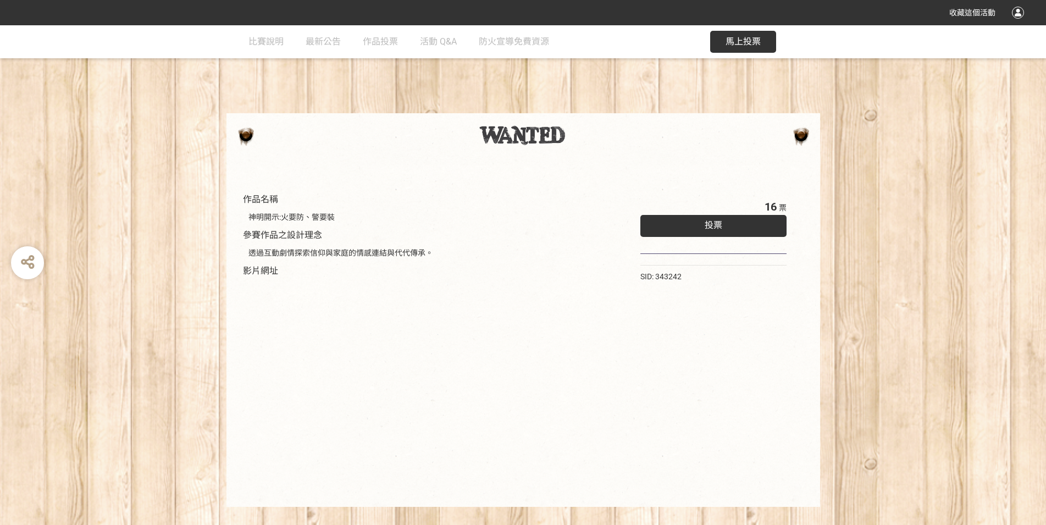
select select "vote"
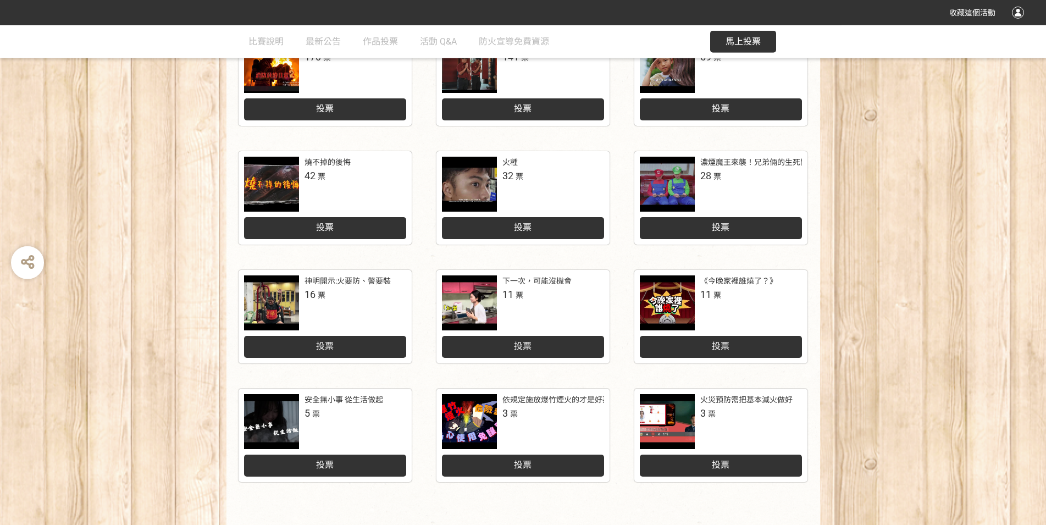
scroll to position [315, 0]
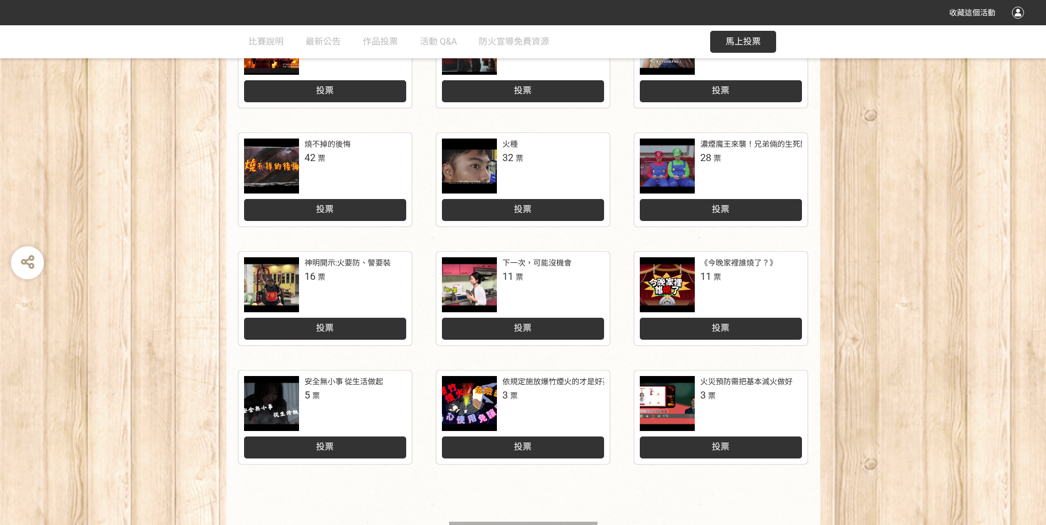
click at [684, 280] on div at bounding box center [667, 284] width 55 height 55
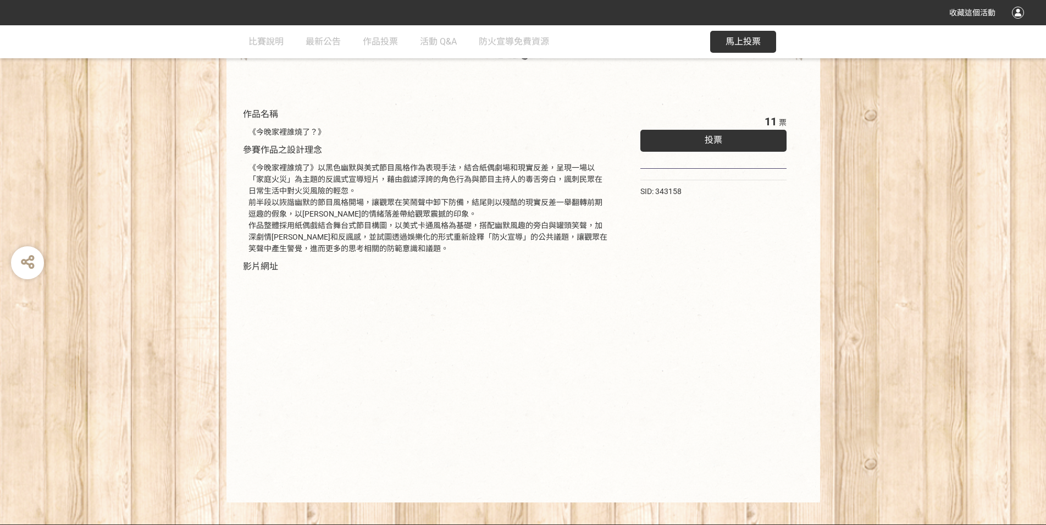
scroll to position [99, 0]
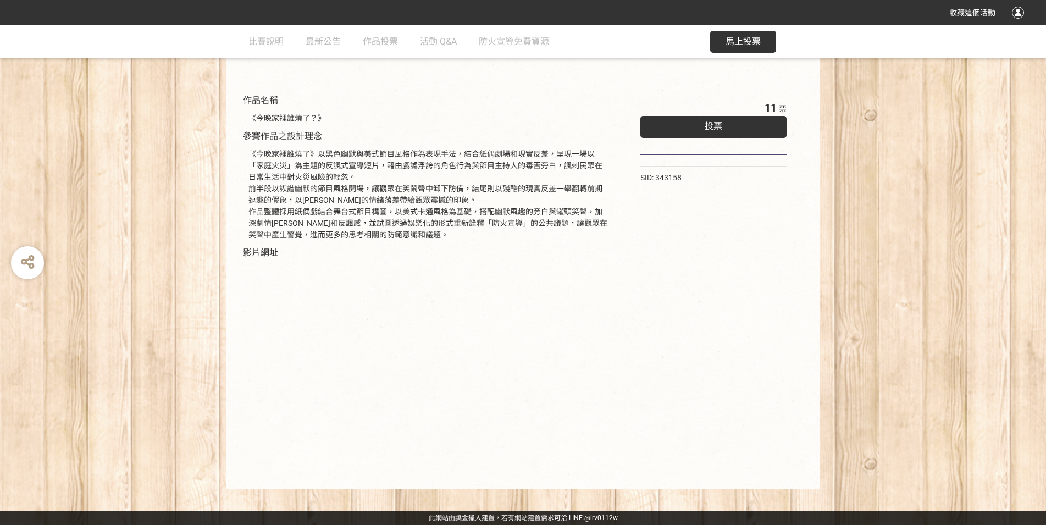
select select "vote"
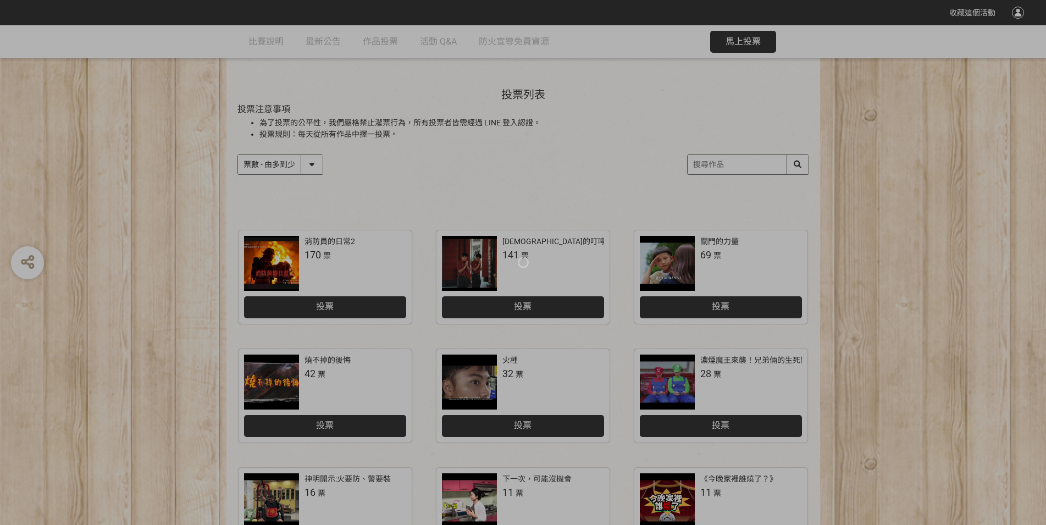
scroll to position [431, 0]
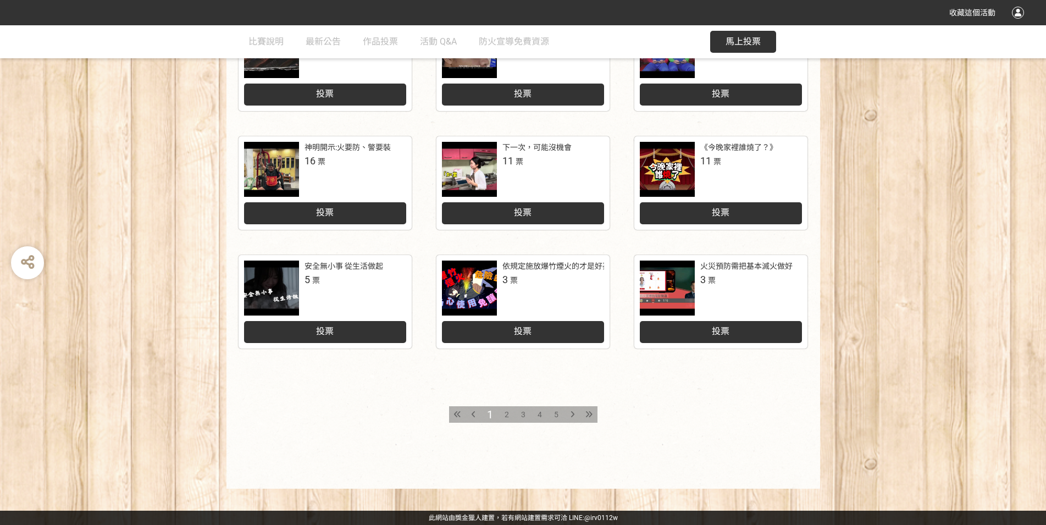
click at [510, 415] on div "2" at bounding box center [506, 414] width 16 height 16
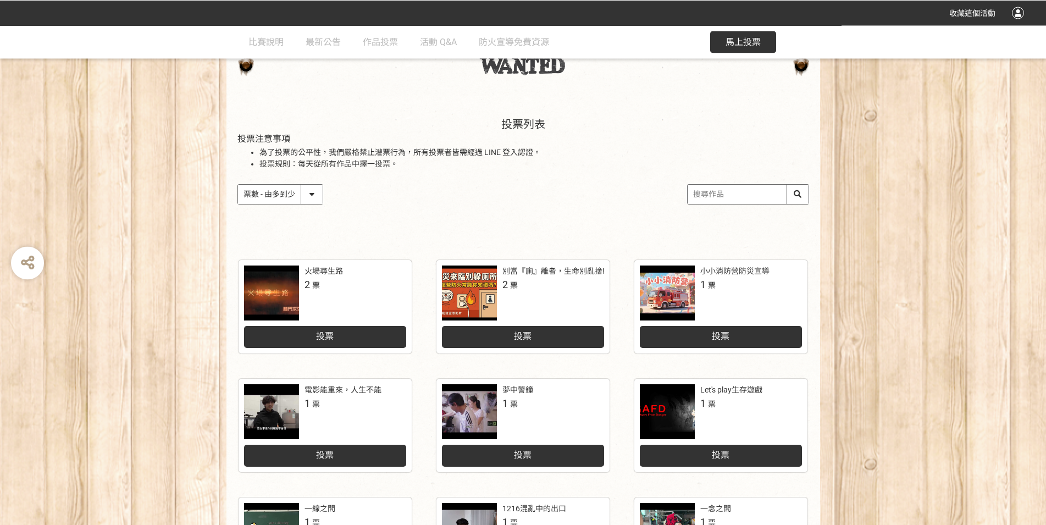
scroll to position [119, 0]
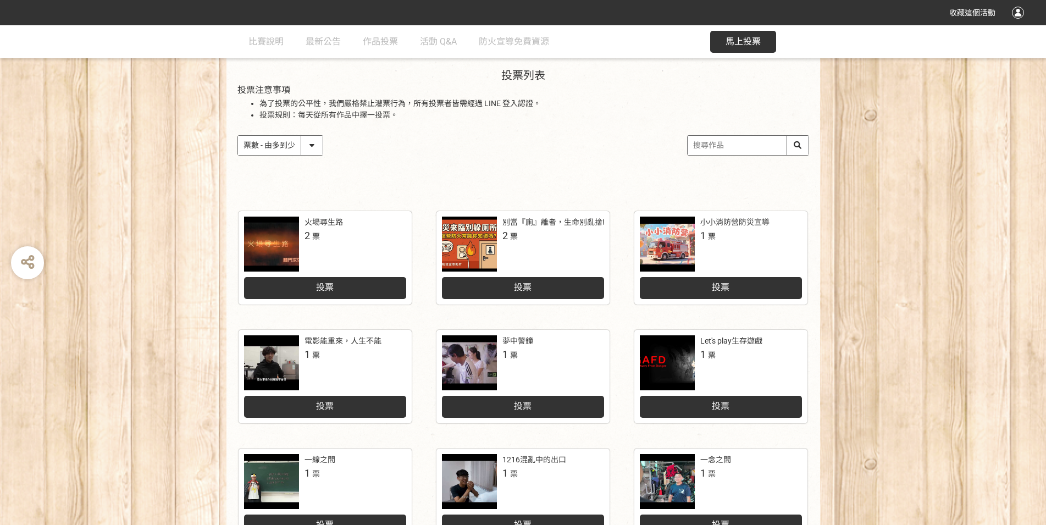
click at [473, 363] on div at bounding box center [469, 362] width 55 height 55
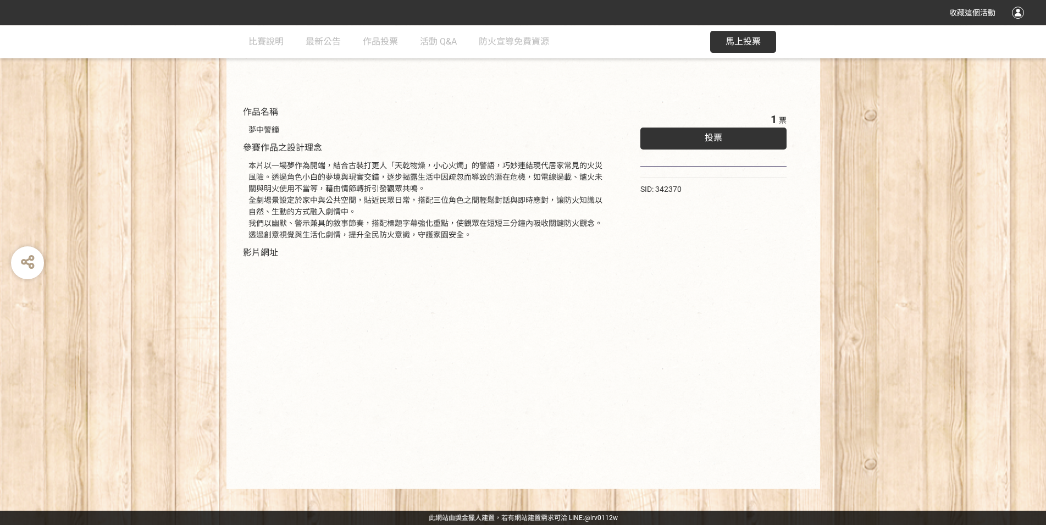
scroll to position [88, 0]
select select "vote"
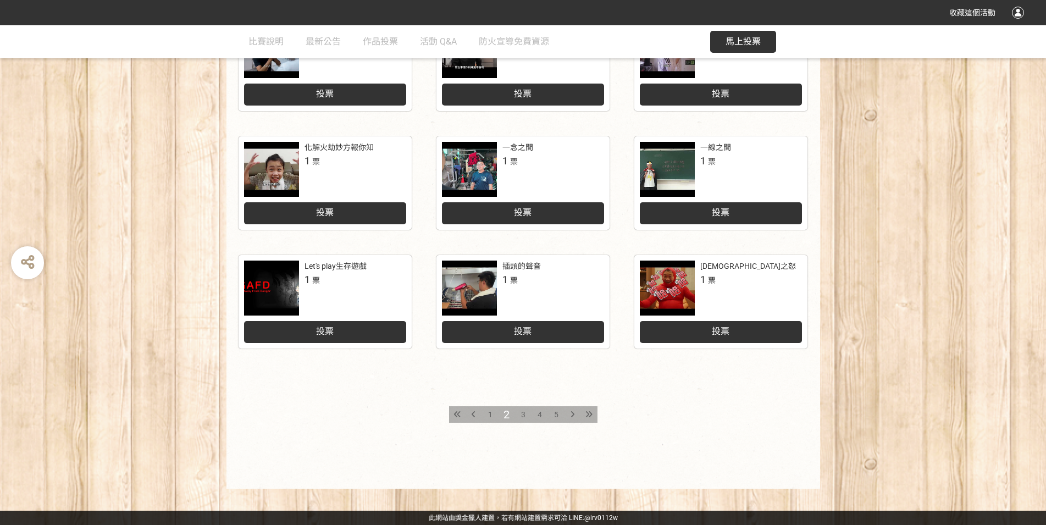
click at [492, 415] on span "1" at bounding box center [490, 414] width 4 height 9
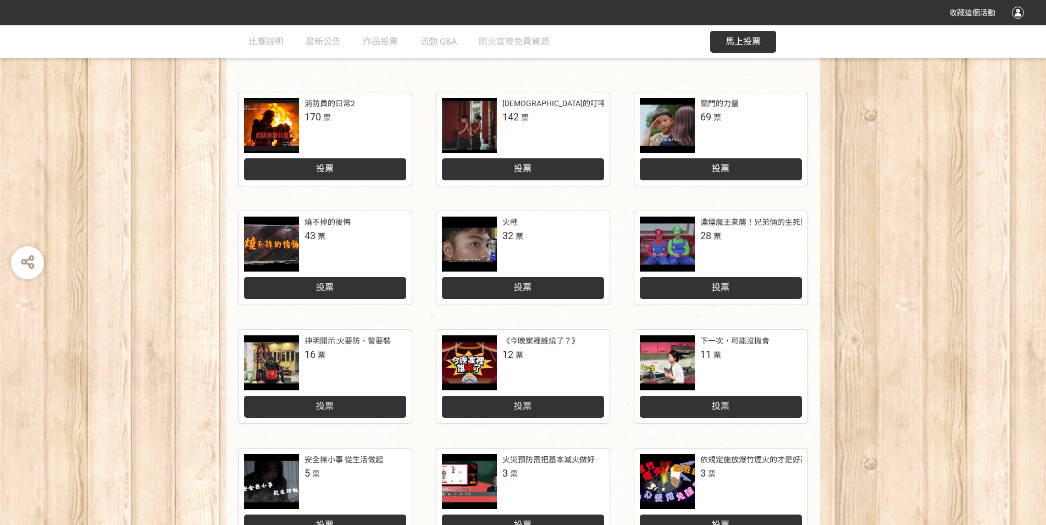
scroll to position [119, 0]
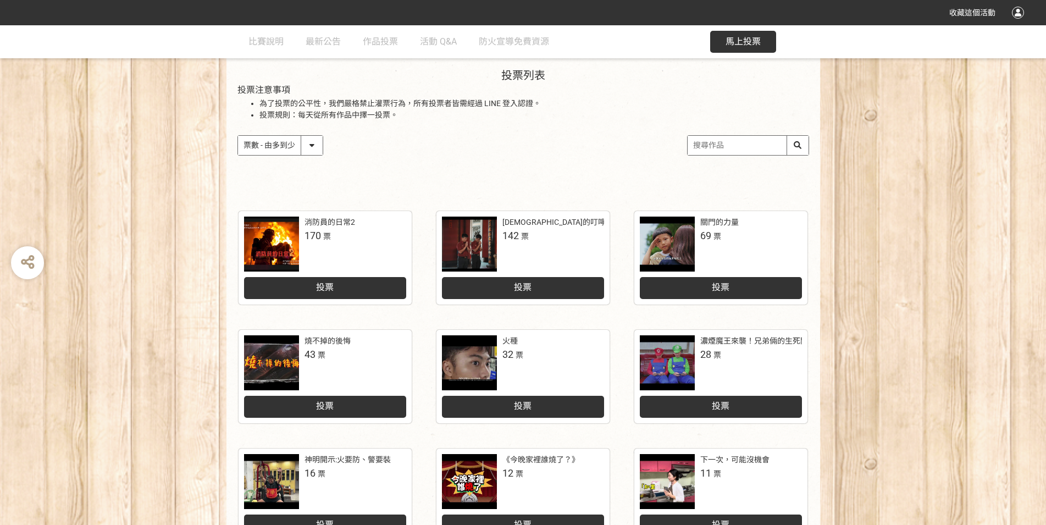
click at [468, 359] on div at bounding box center [469, 362] width 55 height 55
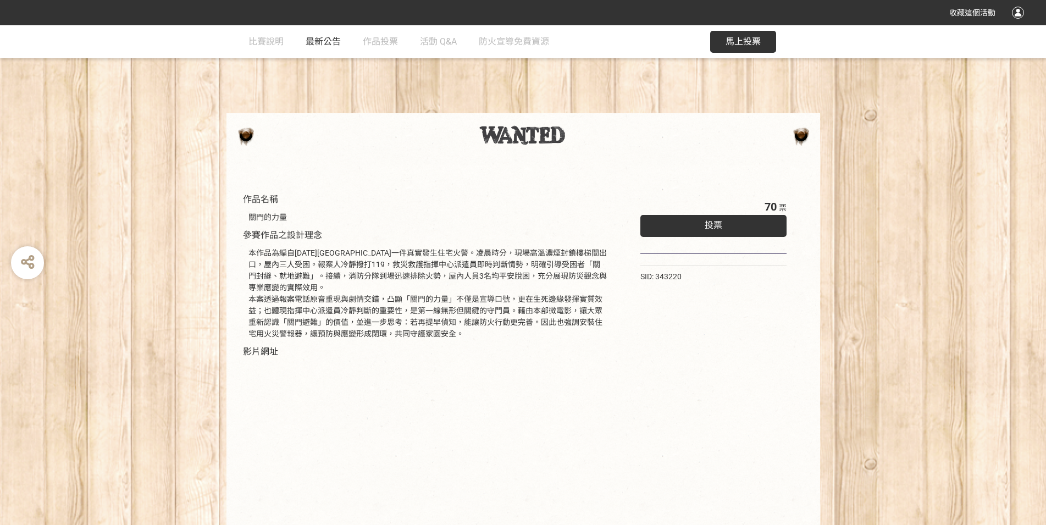
click at [338, 43] on span "最新公告" at bounding box center [322, 41] width 35 height 10
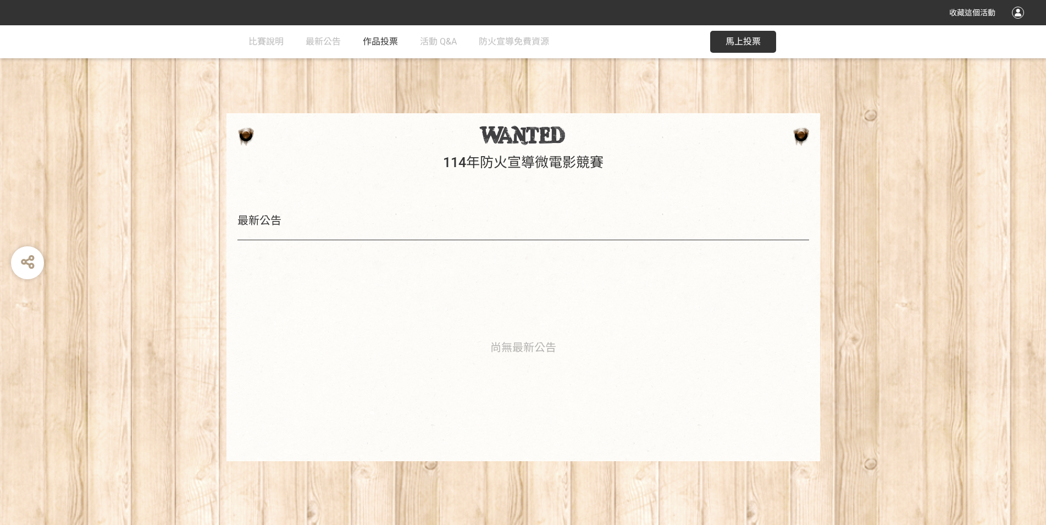
click at [381, 42] on span "作品投票" at bounding box center [380, 41] width 35 height 10
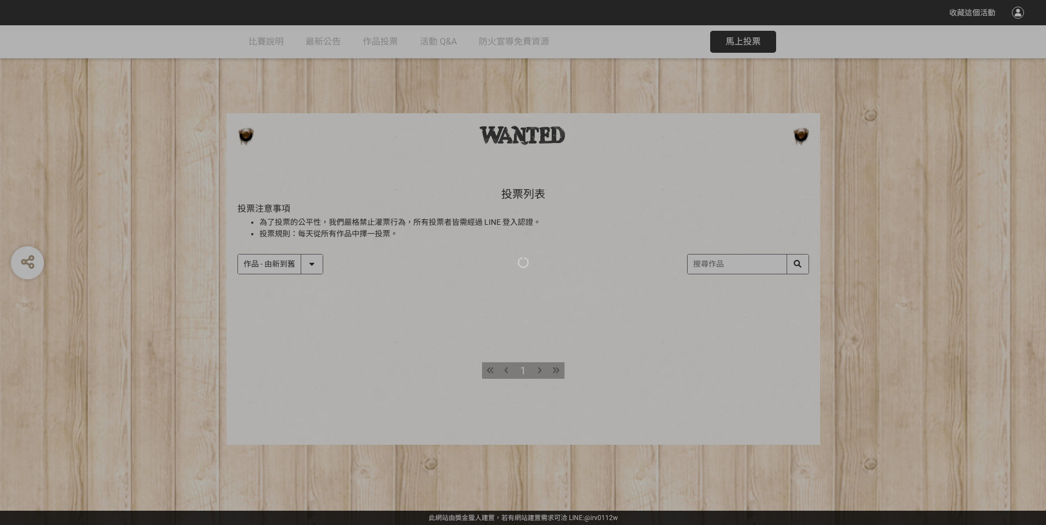
click at [281, 265] on div at bounding box center [523, 262] width 1046 height 525
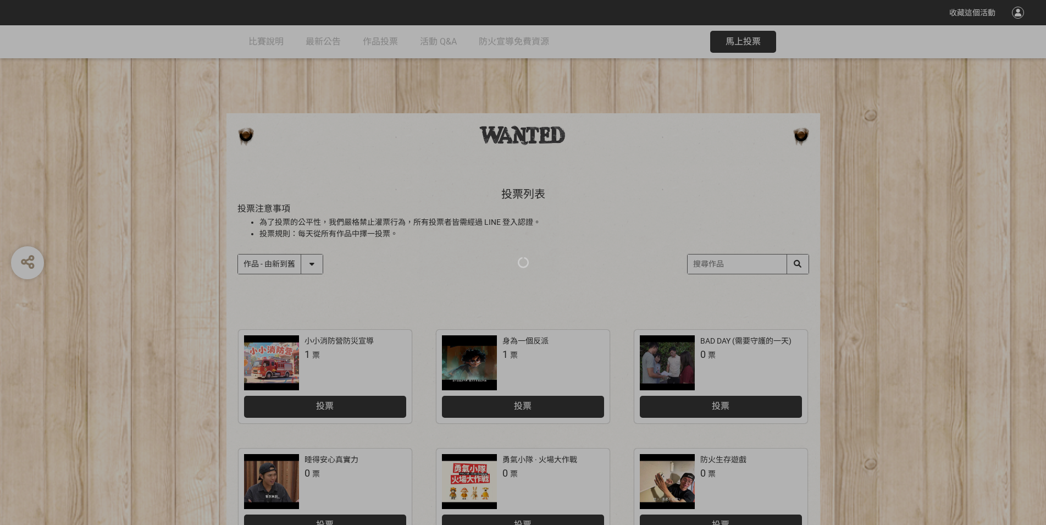
click at [297, 263] on div at bounding box center [523, 262] width 1046 height 525
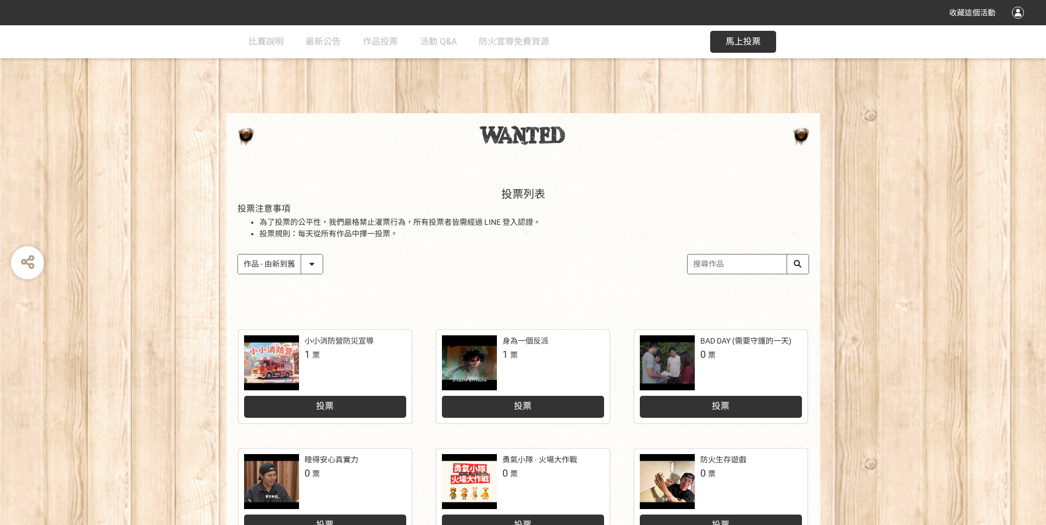
click at [238, 254] on select "作品 - 由新到舊 作品 - 由舊到新 票數 - 由多到少 票數 - 由少到多" at bounding box center [280, 263] width 85 height 19
select select "vote"
click option "票數 - 由多到少" at bounding box center [0, 0] width 0 height 0
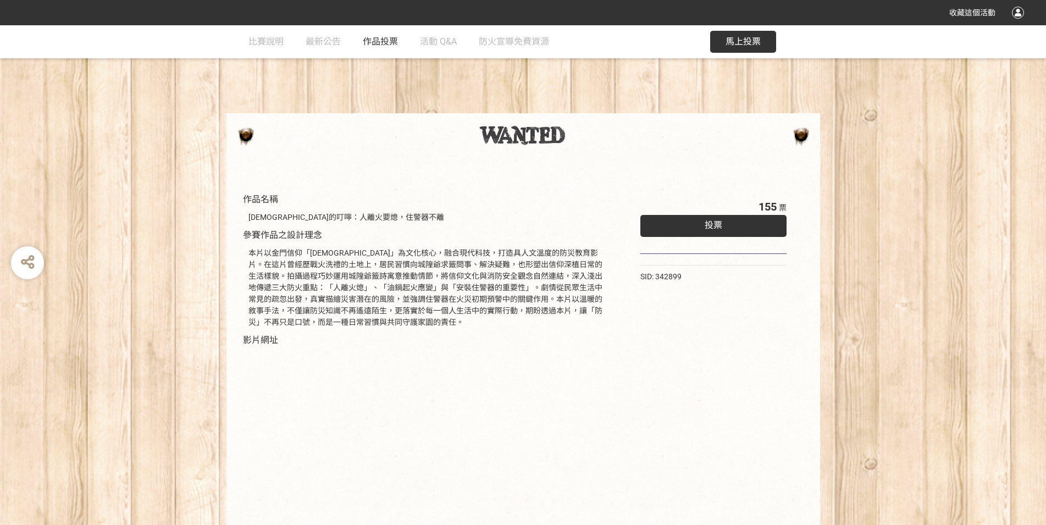
click at [388, 39] on span "作品投票" at bounding box center [380, 41] width 35 height 10
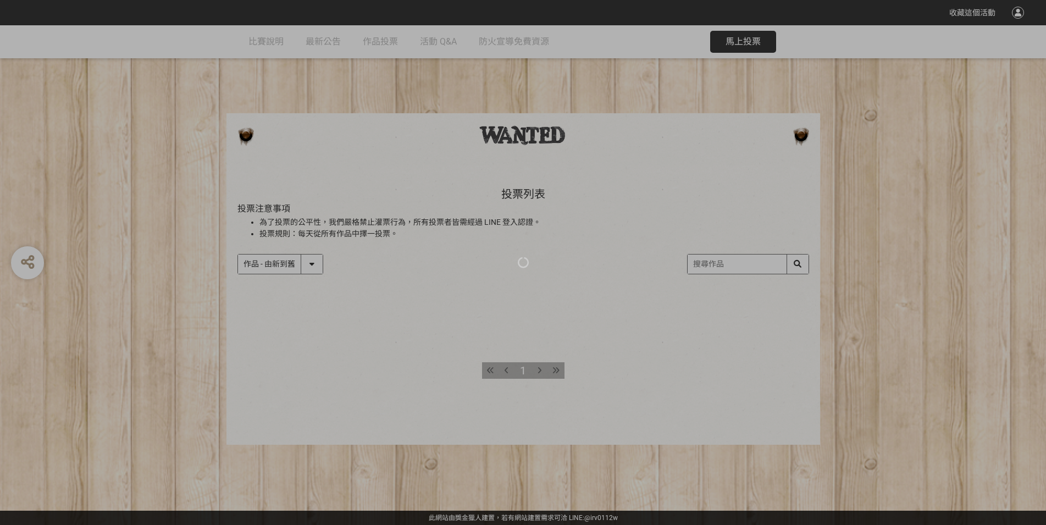
click at [290, 263] on div at bounding box center [523, 262] width 1046 height 525
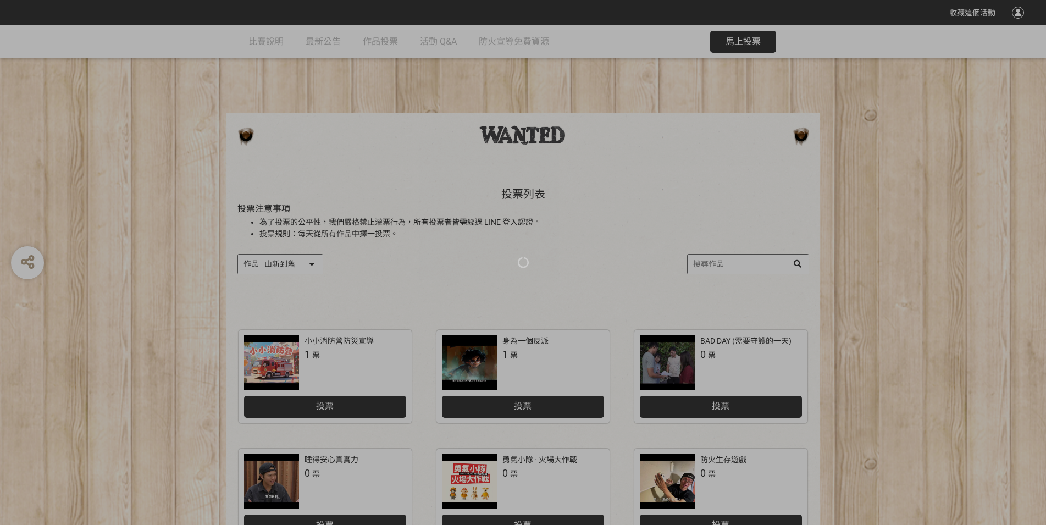
click at [315, 267] on div at bounding box center [523, 262] width 1046 height 525
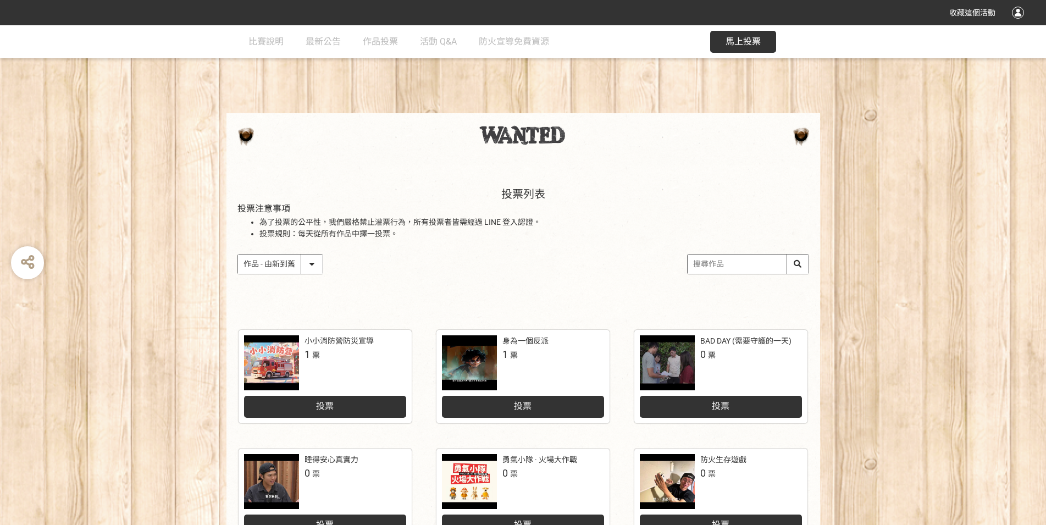
click at [238, 254] on select "作品 - 由新到舊 作品 - 由舊到新 票數 - 由多到少 票數 - 由少到多" at bounding box center [280, 263] width 85 height 19
select select "vote"
click option "票數 - 由多到少" at bounding box center [0, 0] width 0 height 0
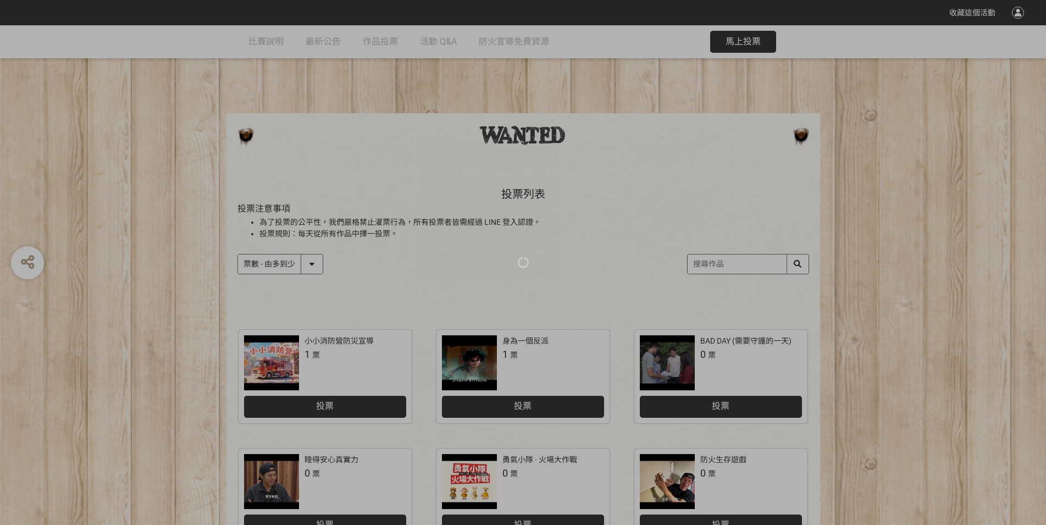
click at [314, 263] on div at bounding box center [523, 262] width 1046 height 525
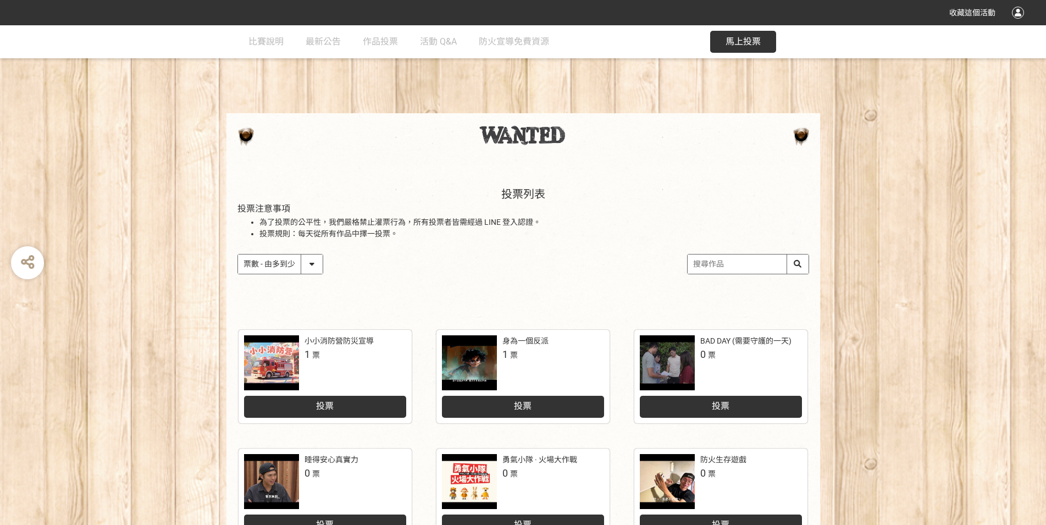
click at [238, 254] on select "作品 - 由新到舊 作品 - 由舊到新 票數 - 由多到少 票數 - 由少到多" at bounding box center [280, 263] width 85 height 19
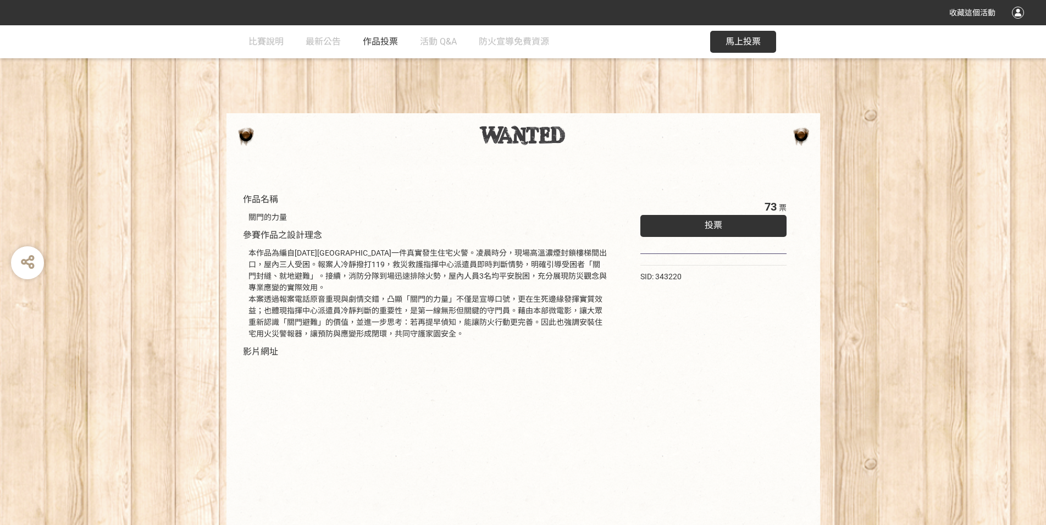
click at [376, 41] on span "作品投票" at bounding box center [380, 41] width 35 height 10
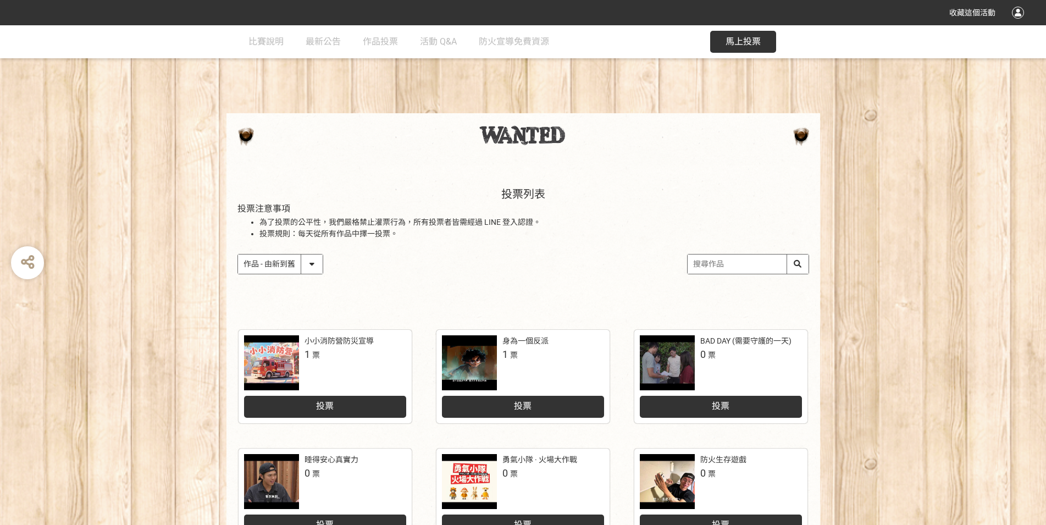
click at [238, 254] on select "作品 - 由新到舊 作品 - 由舊到新 票數 - 由多到少 票數 - 由少到多" at bounding box center [280, 263] width 85 height 19
select select "vote"
click option "票數 - 由多到少" at bounding box center [0, 0] width 0 height 0
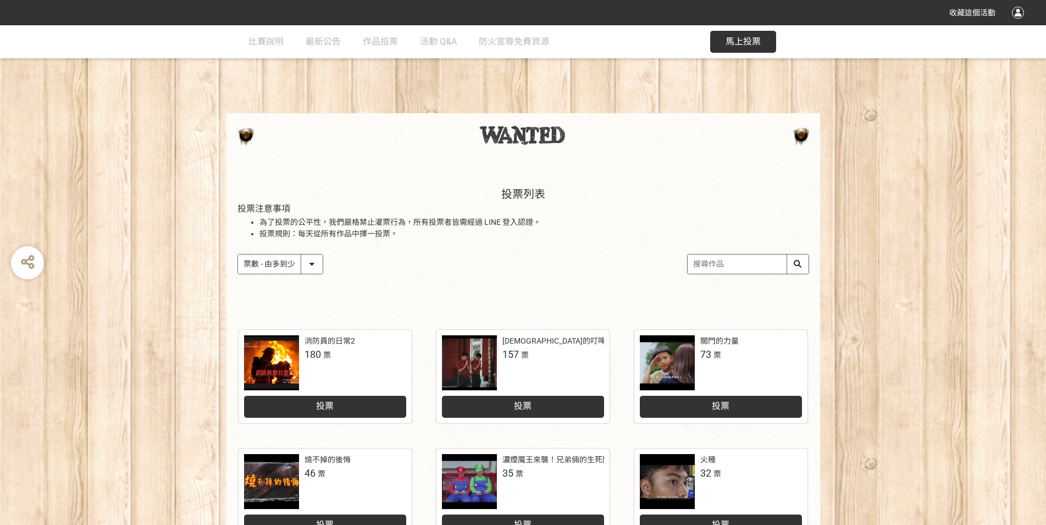
click at [69, 286] on div "投票列表 投票注意事項 為了投票的公平性，我們嚴格禁止灌票行為，所有投票者皆需經過 LINE 登入認證。 投票規則：每天從所有作品中擇一投票。 作品 - 由新…" at bounding box center [523, 241] width 1046 height 153
